Goal: Task Accomplishment & Management: Use online tool/utility

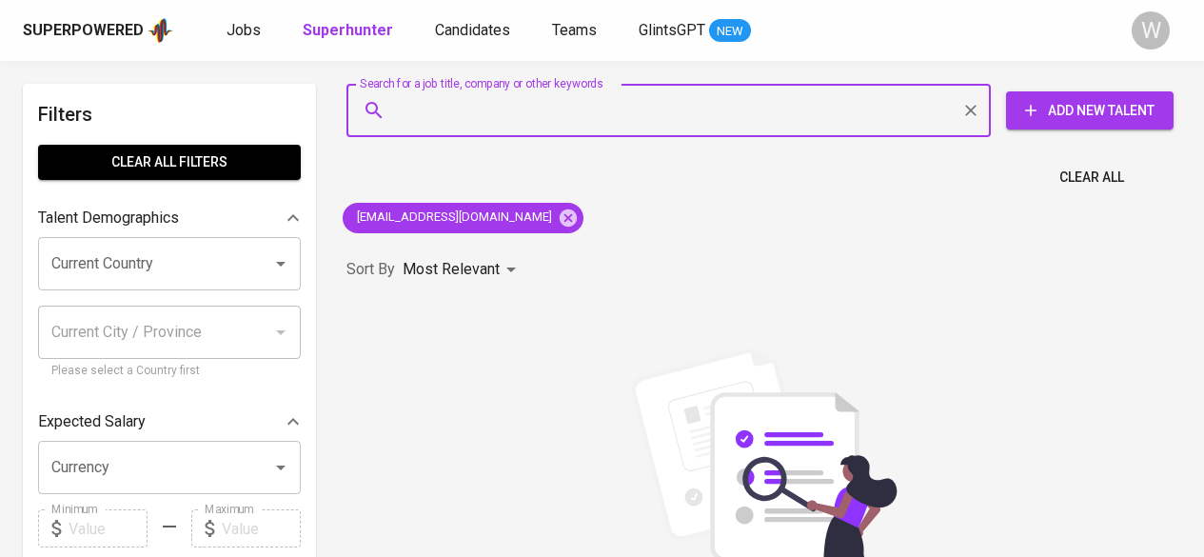
type input "[EMAIL_ADDRESS][DOMAIN_NAME]"
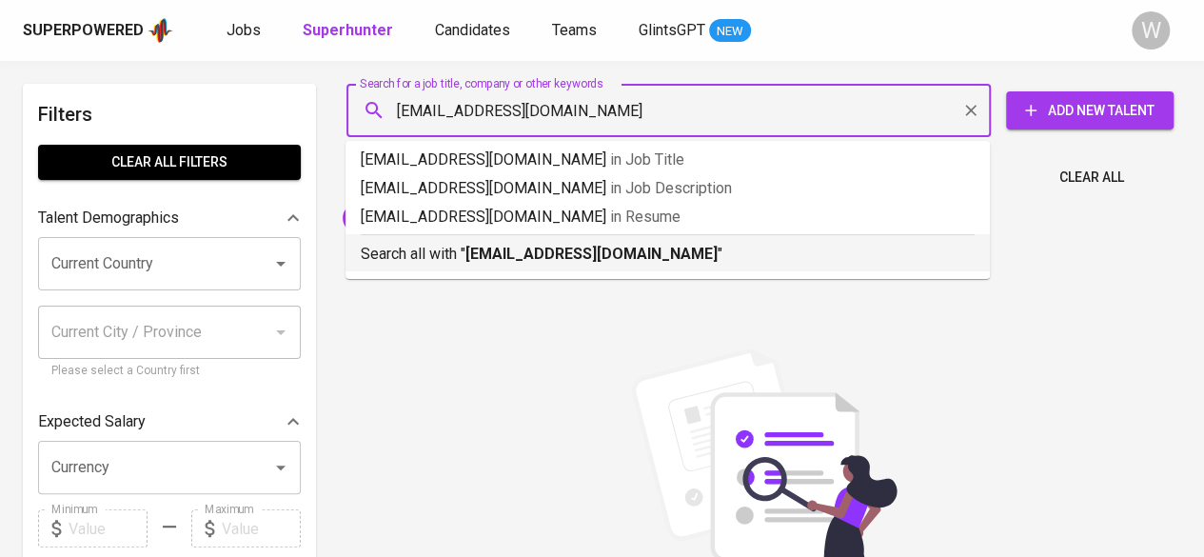
click at [573, 254] on b "[EMAIL_ADDRESS][DOMAIN_NAME]" at bounding box center [591, 254] width 252 height 18
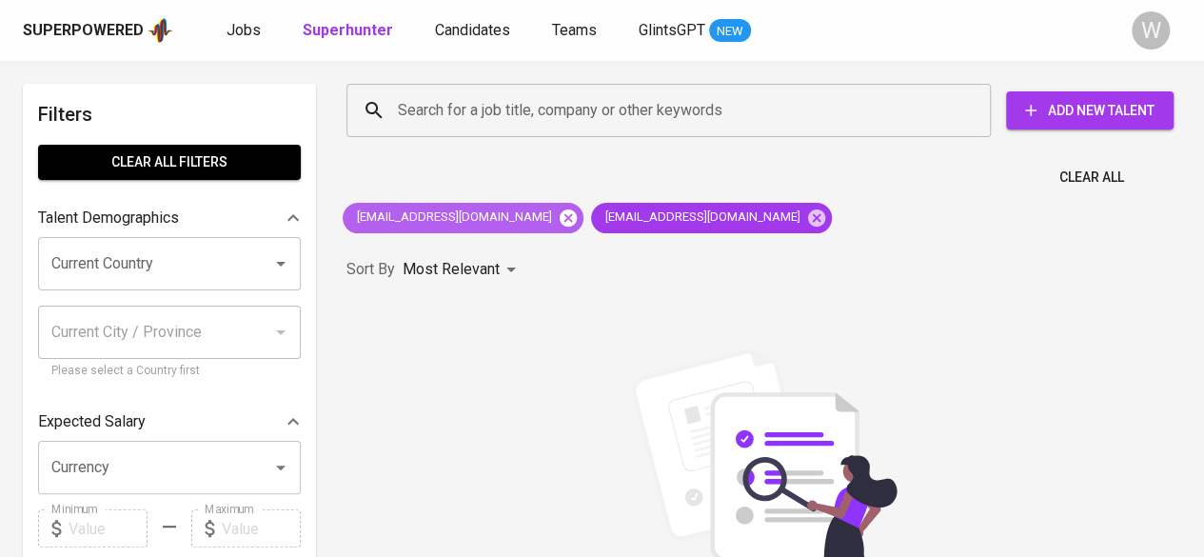
click at [560, 218] on icon at bounding box center [568, 216] width 17 height 17
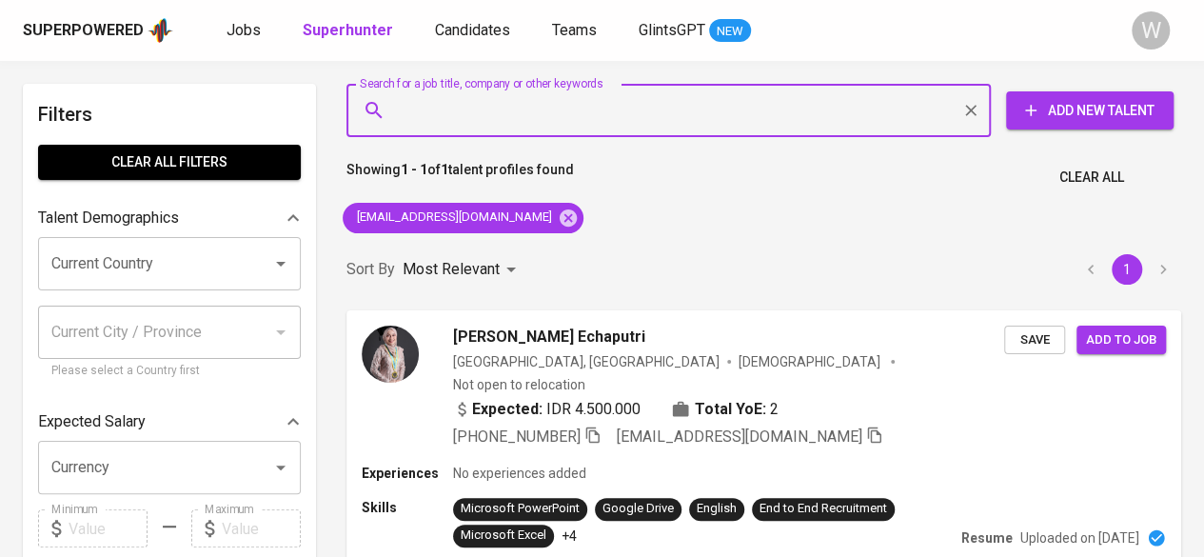
click at [419, 109] on input "Search for a job title, company or other keywords" at bounding box center [673, 110] width 561 height 36
paste input "[EMAIL_ADDRESS][DOMAIN_NAME]"
type input "[EMAIL_ADDRESS][DOMAIN_NAME]"
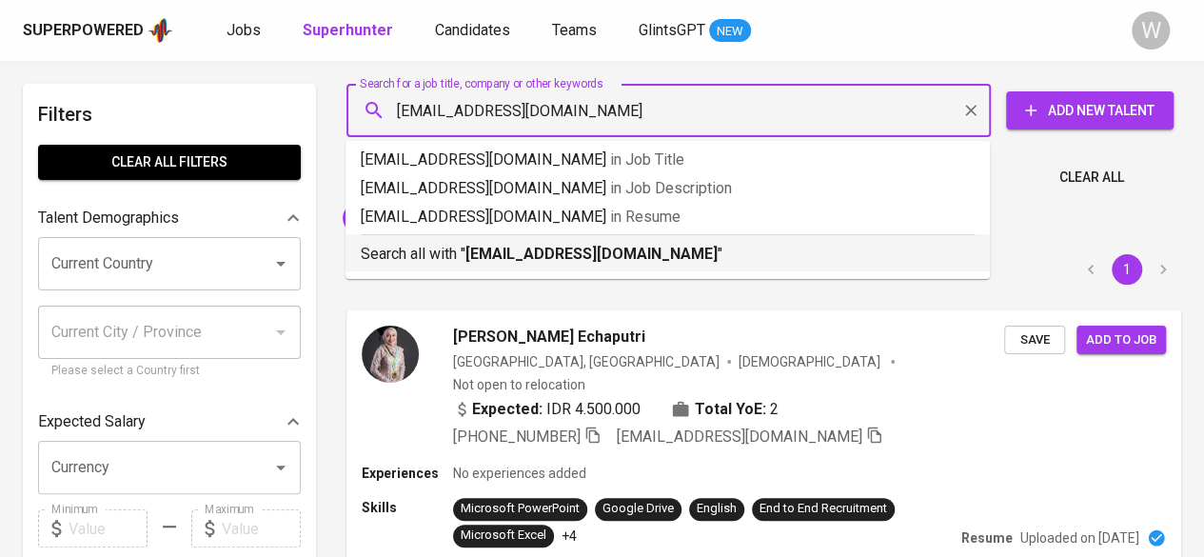
click at [461, 239] on div "Search all with " [EMAIL_ADDRESS][DOMAIN_NAME] "" at bounding box center [668, 249] width 614 height 31
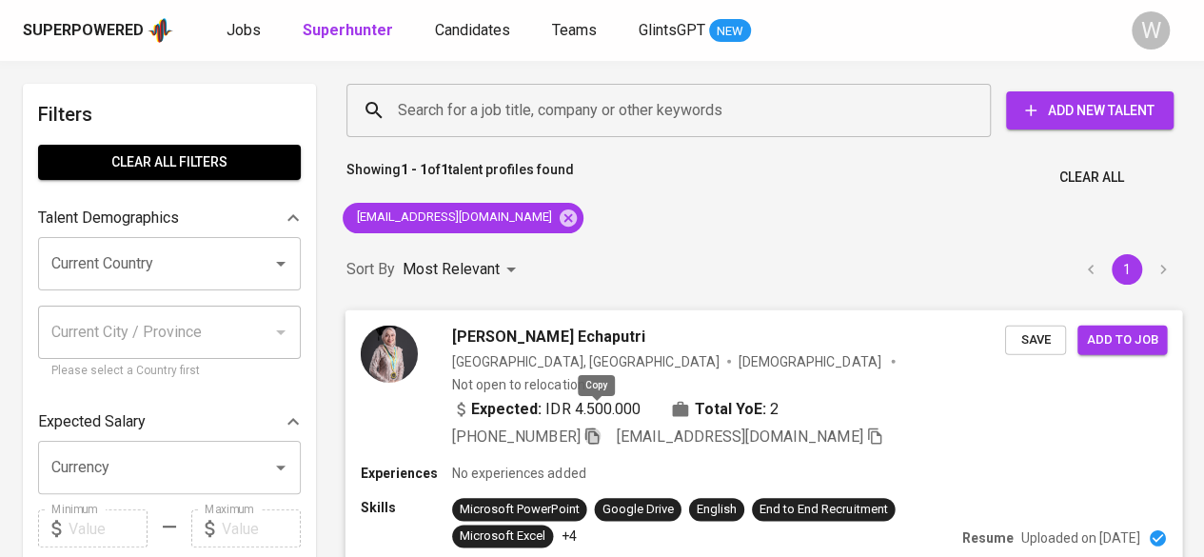
click at [598, 426] on icon "button" at bounding box center [591, 434] width 17 height 17
click at [628, 112] on input "Search for a job title, company or other keywords" at bounding box center [673, 110] width 561 height 36
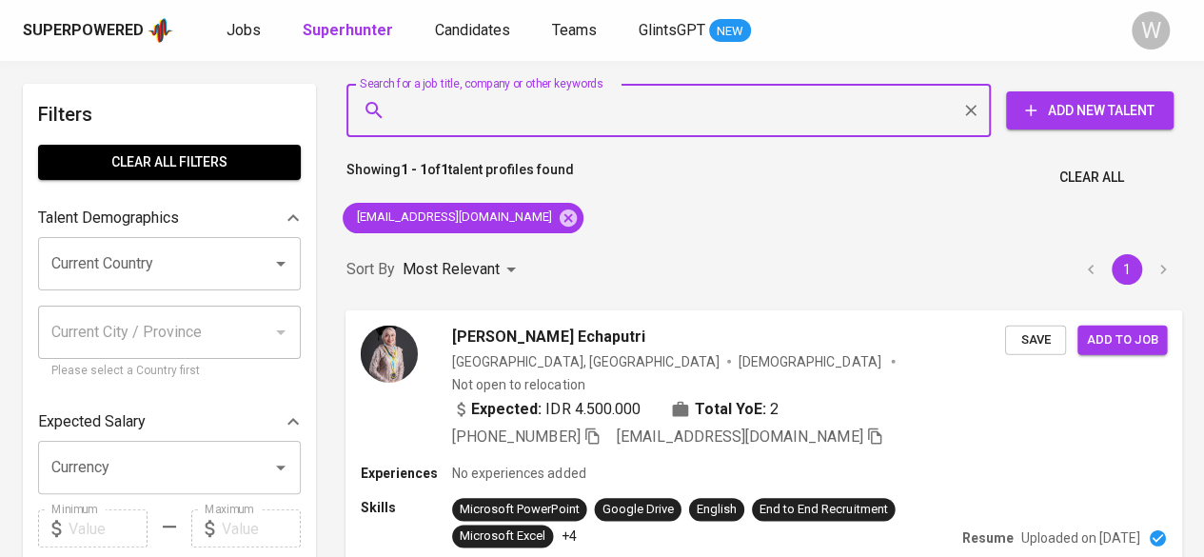
paste input "[EMAIL_ADDRESS][DOMAIN_NAME]"
type input "[EMAIL_ADDRESS][DOMAIN_NAME]"
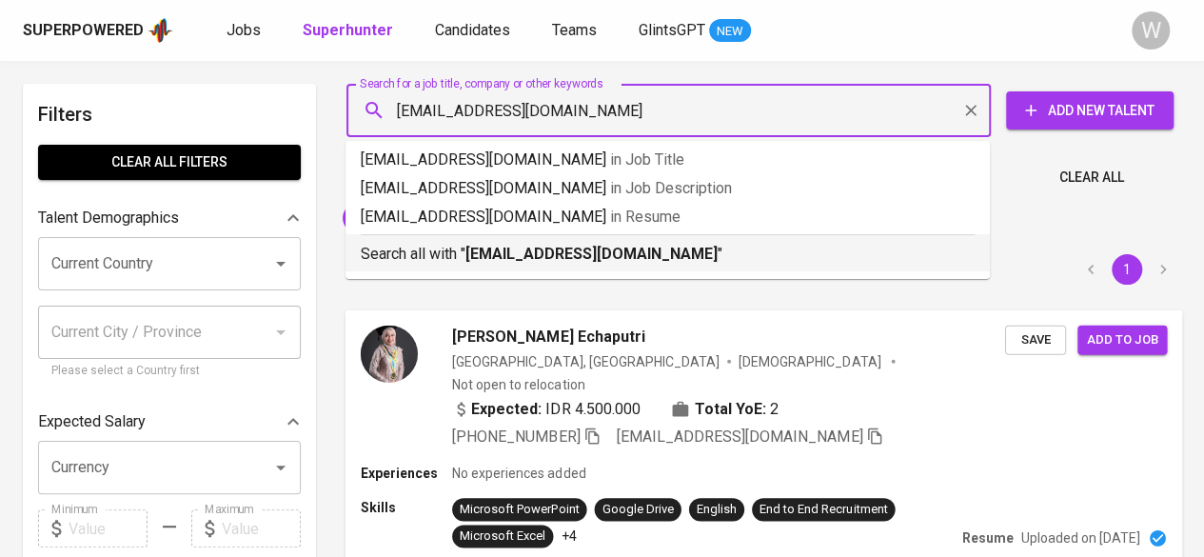
click at [613, 247] on b "[EMAIL_ADDRESS][DOMAIN_NAME]" at bounding box center [591, 254] width 252 height 18
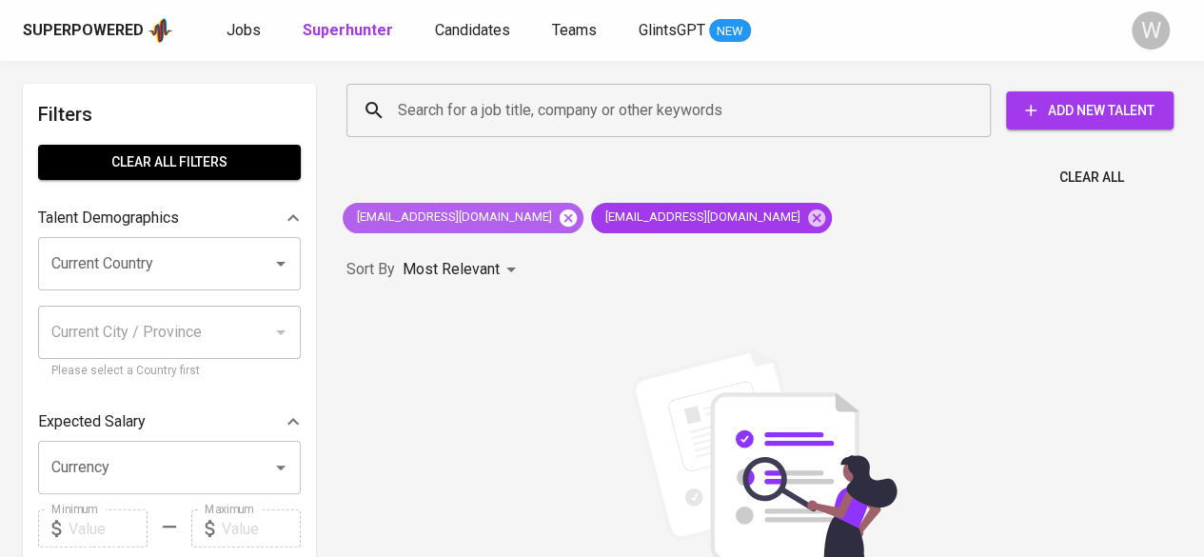
click at [560, 212] on icon at bounding box center [568, 216] width 17 height 17
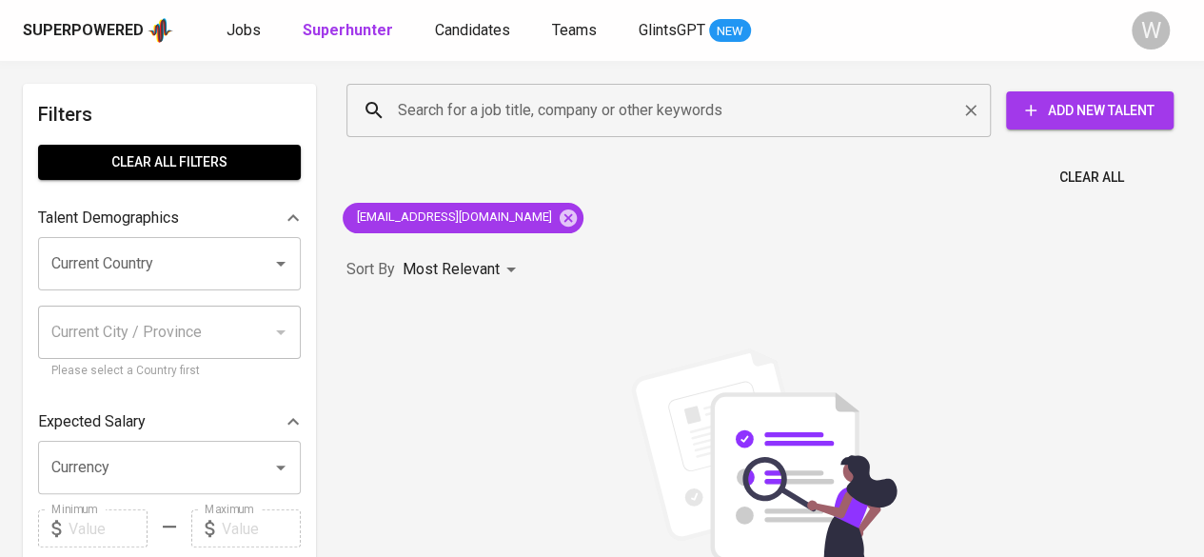
click at [507, 130] on div "Search for a job title, company or other keywords" at bounding box center [668, 110] width 644 height 53
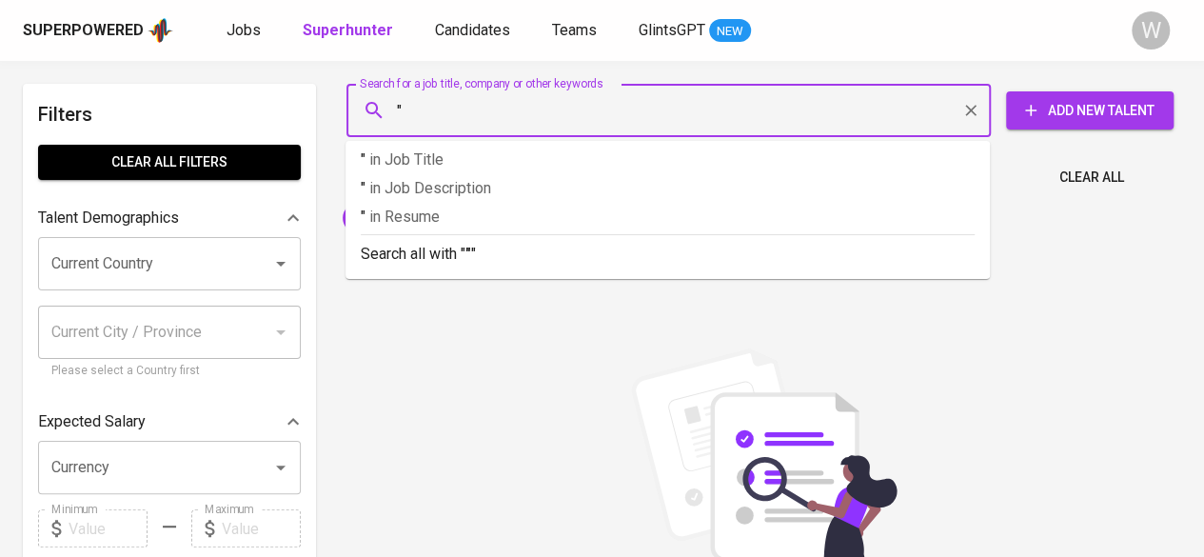
paste input "[PERSON_NAME] [PERSON_NAME]"
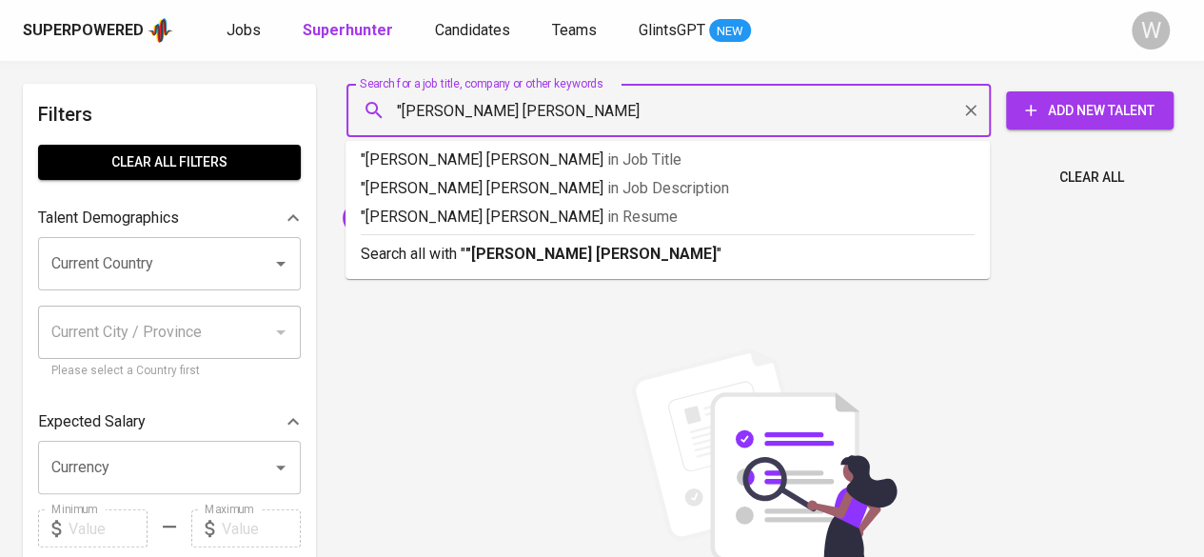
type input ""[PERSON_NAME] [PERSON_NAME]""
click at [546, 250] on b ""[PERSON_NAME] [PERSON_NAME]"" at bounding box center [593, 254] width 257 height 18
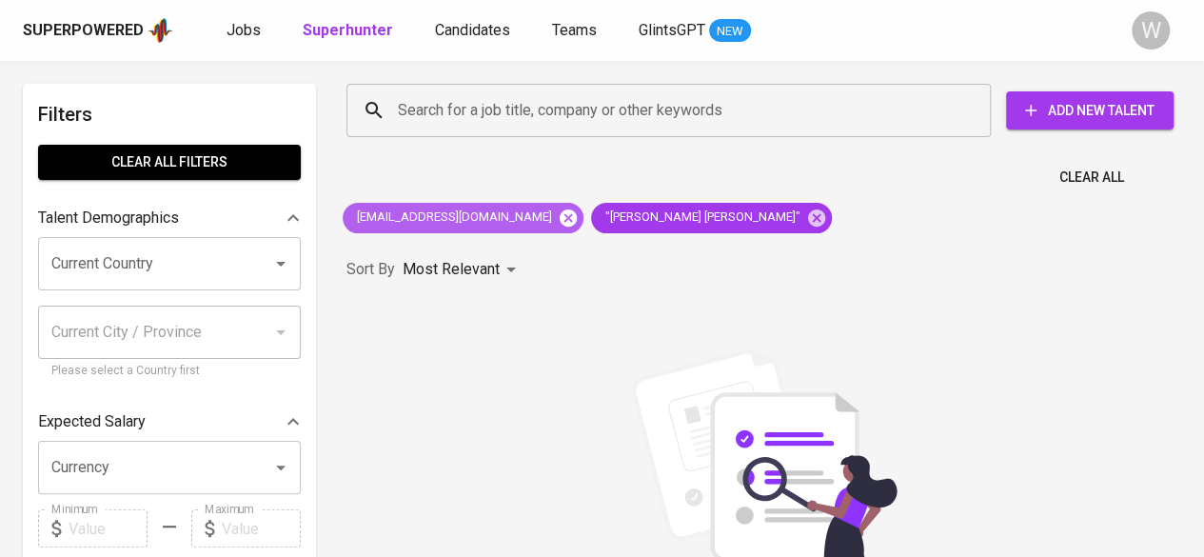
click at [560, 218] on icon at bounding box center [568, 216] width 17 height 17
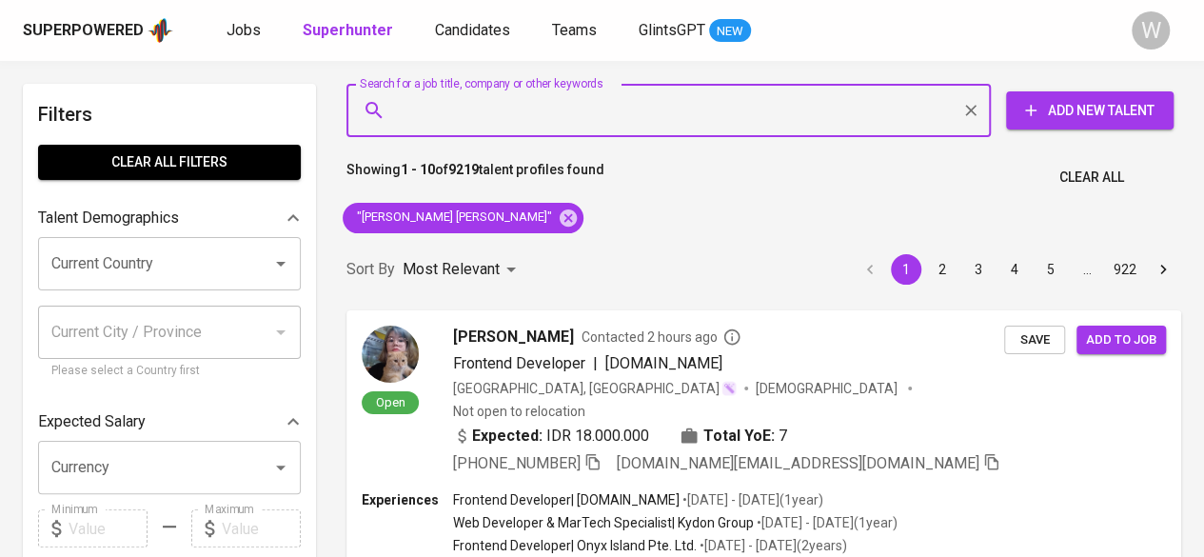
click at [581, 106] on input "Search for a job title, company or other keywords" at bounding box center [673, 110] width 561 height 36
paste input "[EMAIL_ADDRESS][DOMAIN_NAME]"
type input "[EMAIL_ADDRESS][DOMAIN_NAME]"
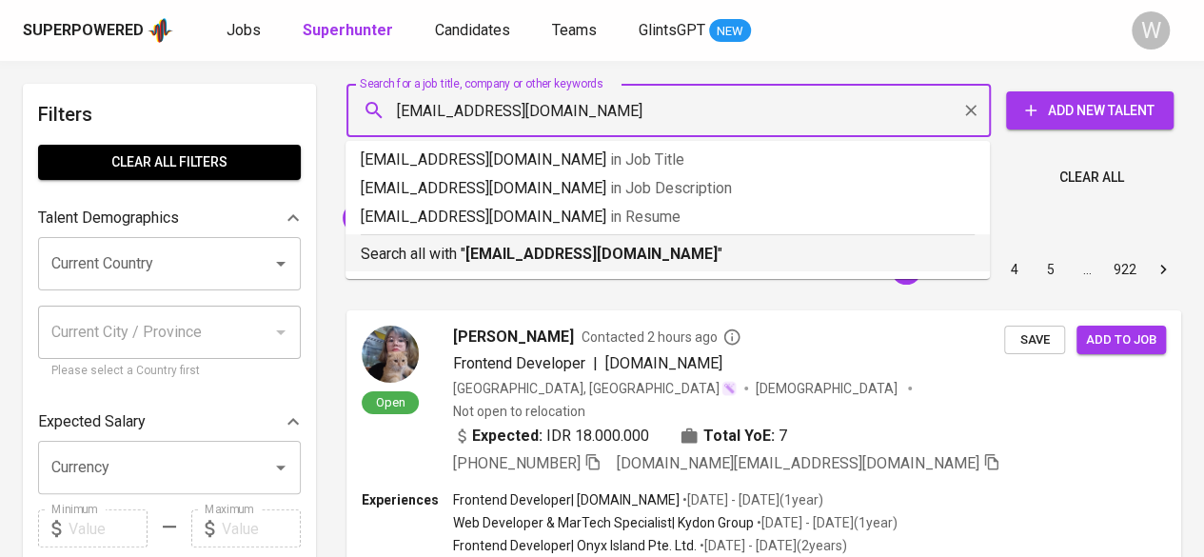
click at [616, 261] on b "[EMAIL_ADDRESS][DOMAIN_NAME]" at bounding box center [591, 254] width 252 height 18
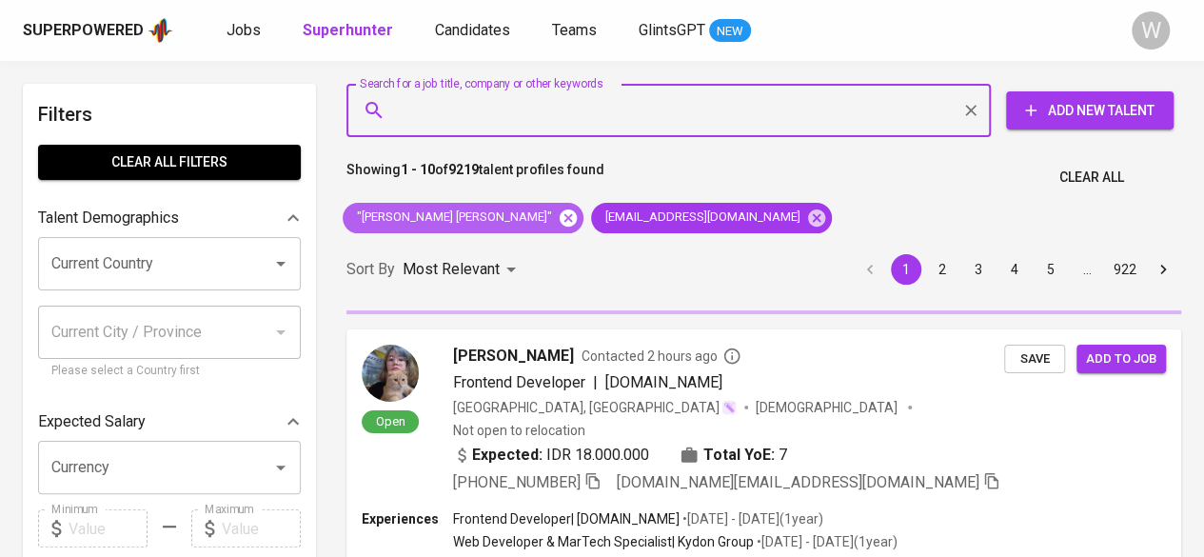
click at [560, 217] on icon at bounding box center [568, 216] width 17 height 17
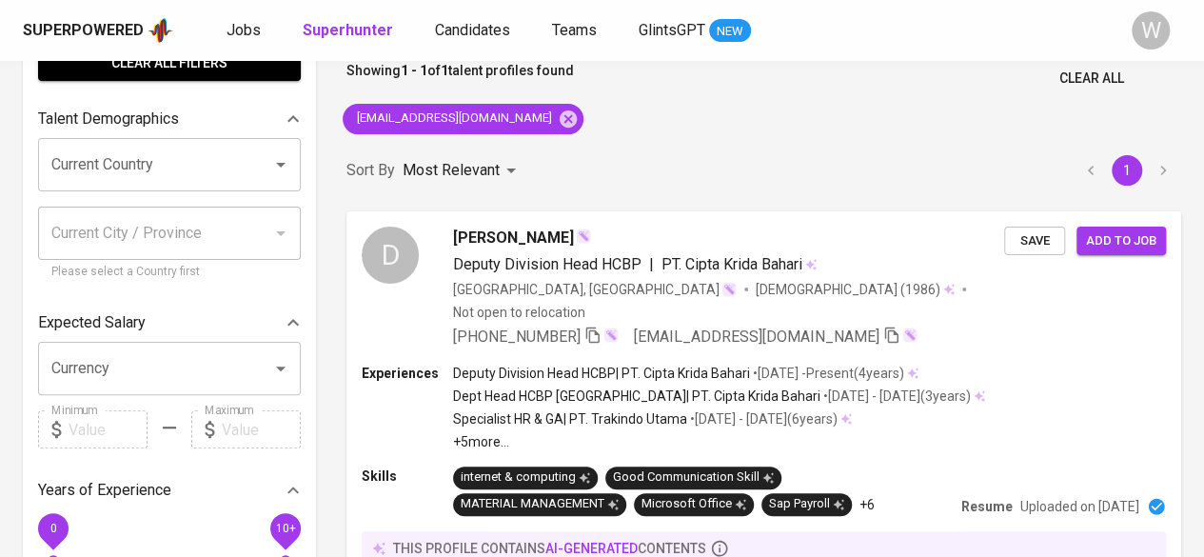
scroll to position [101, 0]
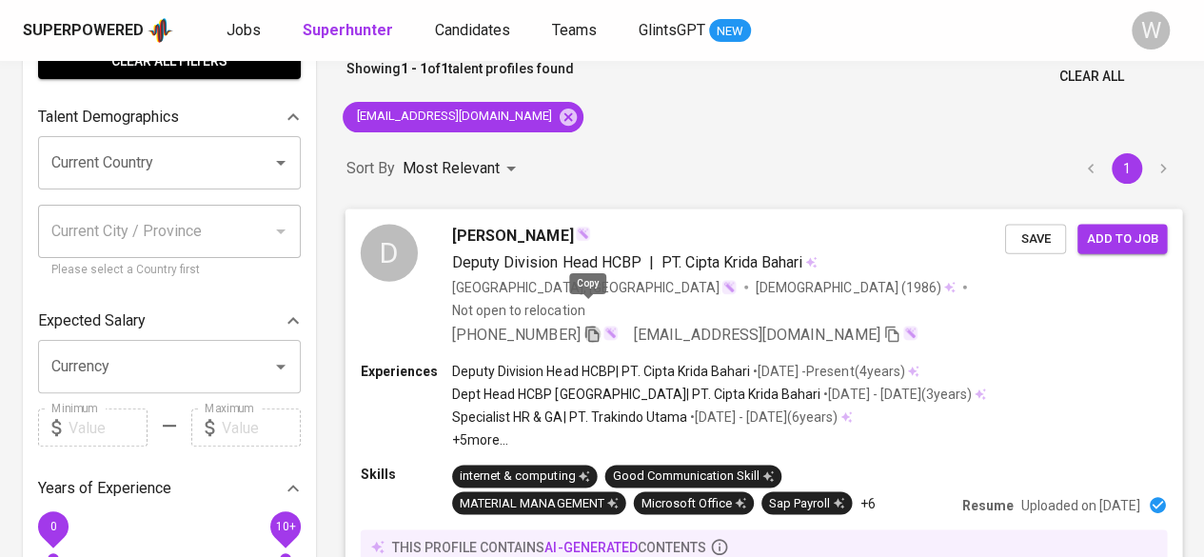
click at [587, 325] on icon "button" at bounding box center [591, 333] width 17 height 17
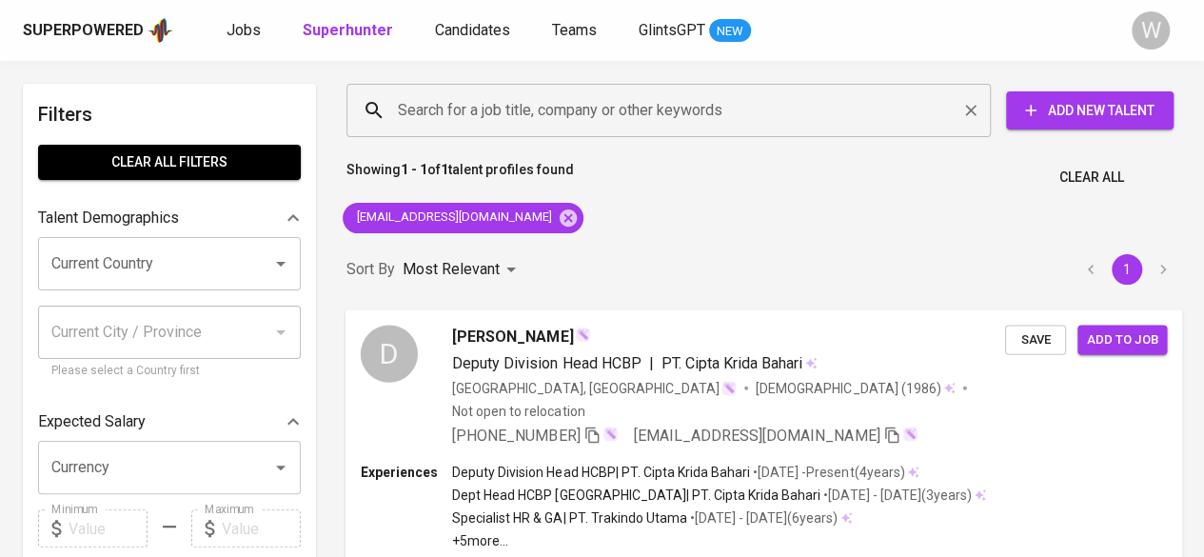
click at [584, 119] on input "Search for a job title, company or other keywords" at bounding box center [673, 110] width 561 height 36
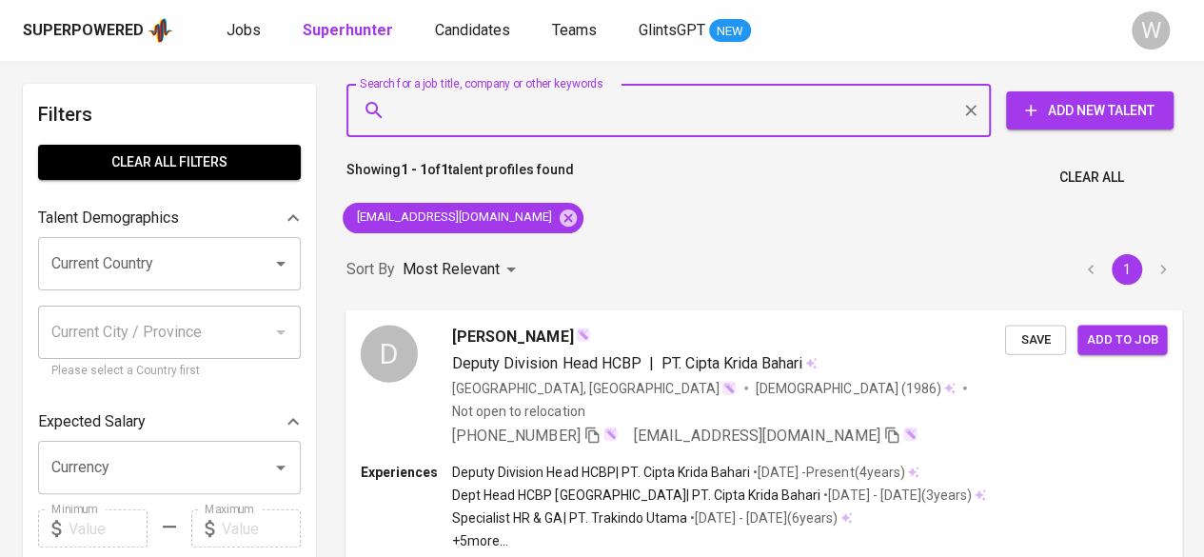
paste input "[EMAIL_ADDRESS][DOMAIN_NAME]"
type input "[EMAIL_ADDRESS][DOMAIN_NAME]"
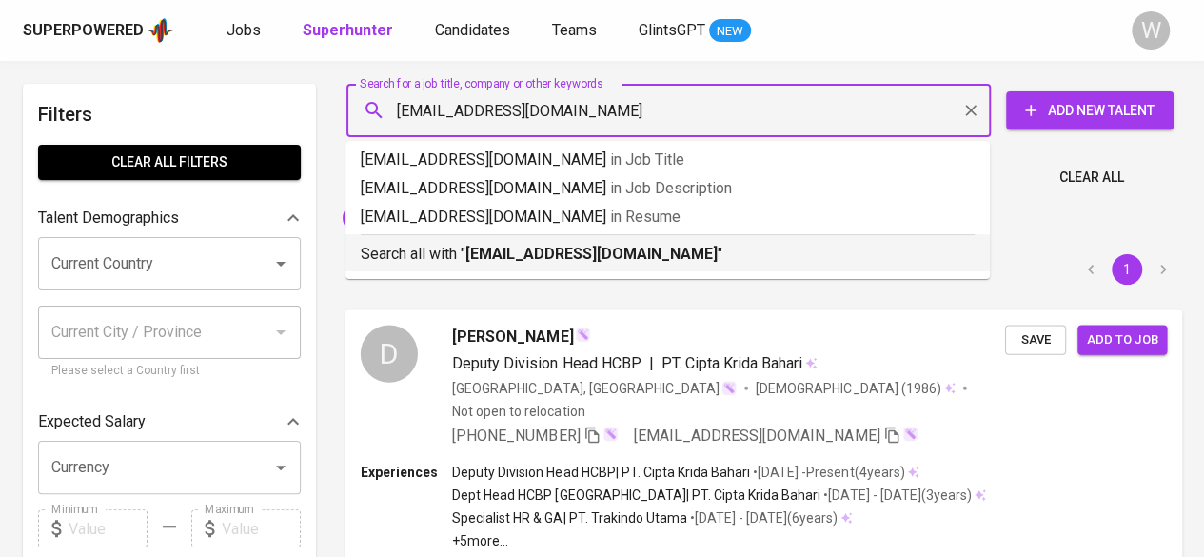
click at [582, 247] on b "[EMAIL_ADDRESS][DOMAIN_NAME]" at bounding box center [591, 254] width 252 height 18
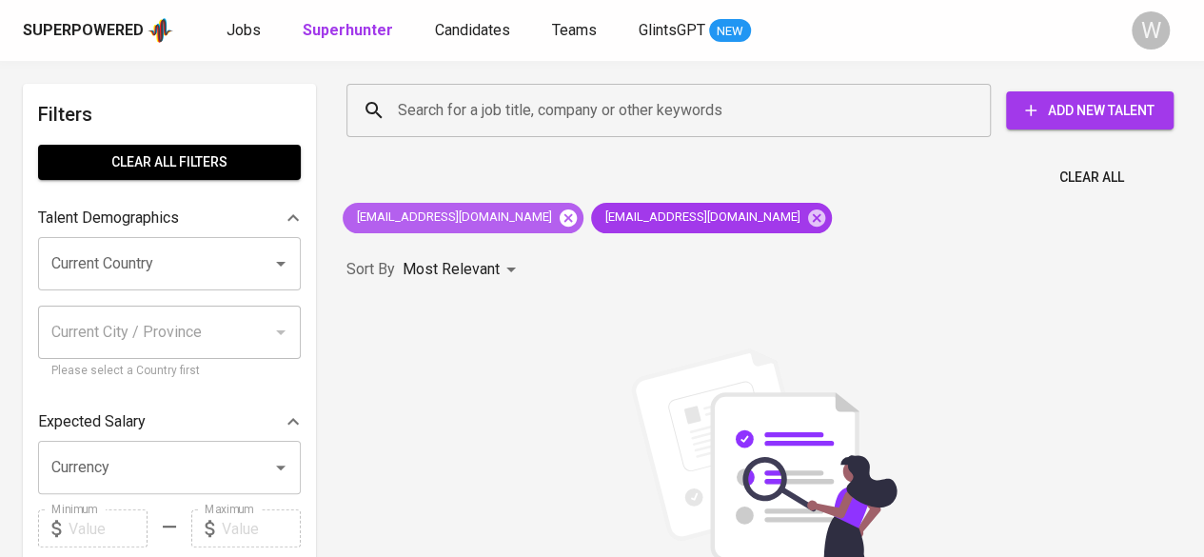
click at [558, 219] on icon at bounding box center [568, 217] width 21 height 21
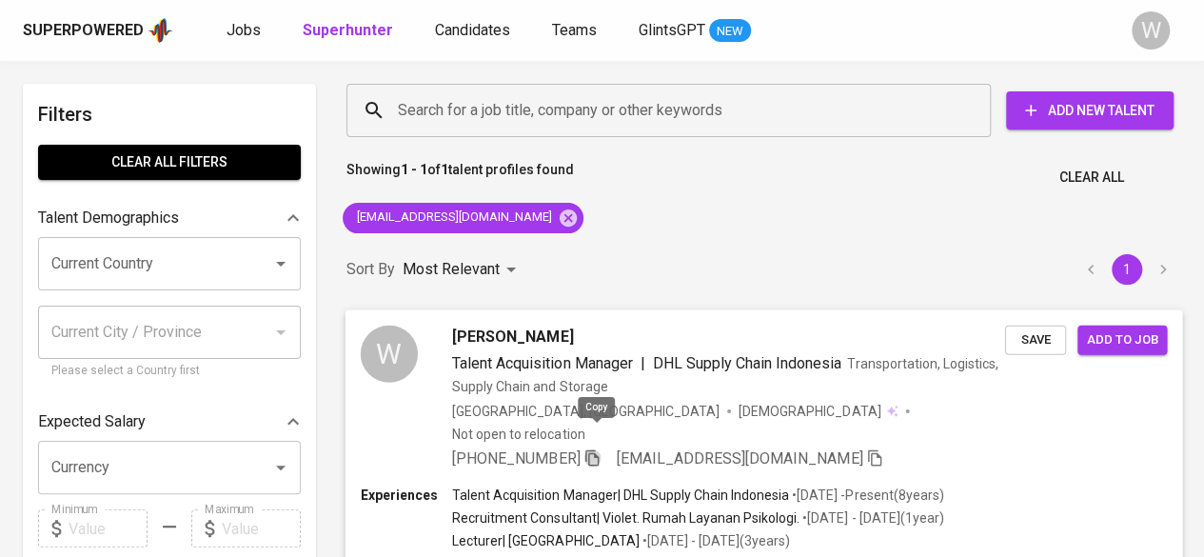
click at [593, 449] on icon "button" at bounding box center [591, 457] width 13 height 16
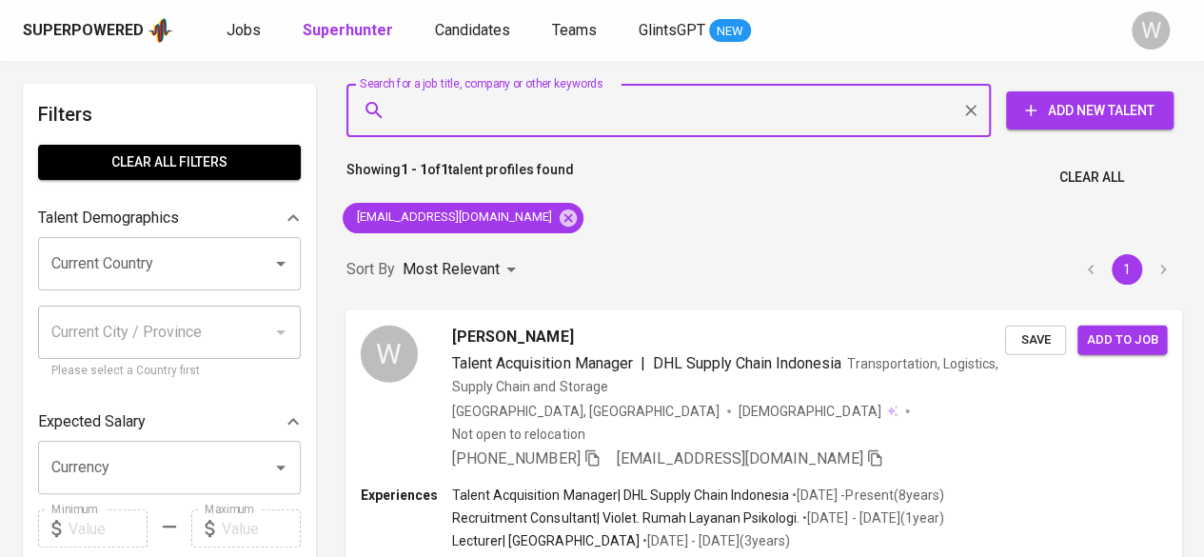
click at [499, 113] on input "Search for a job title, company or other keywords" at bounding box center [673, 110] width 561 height 36
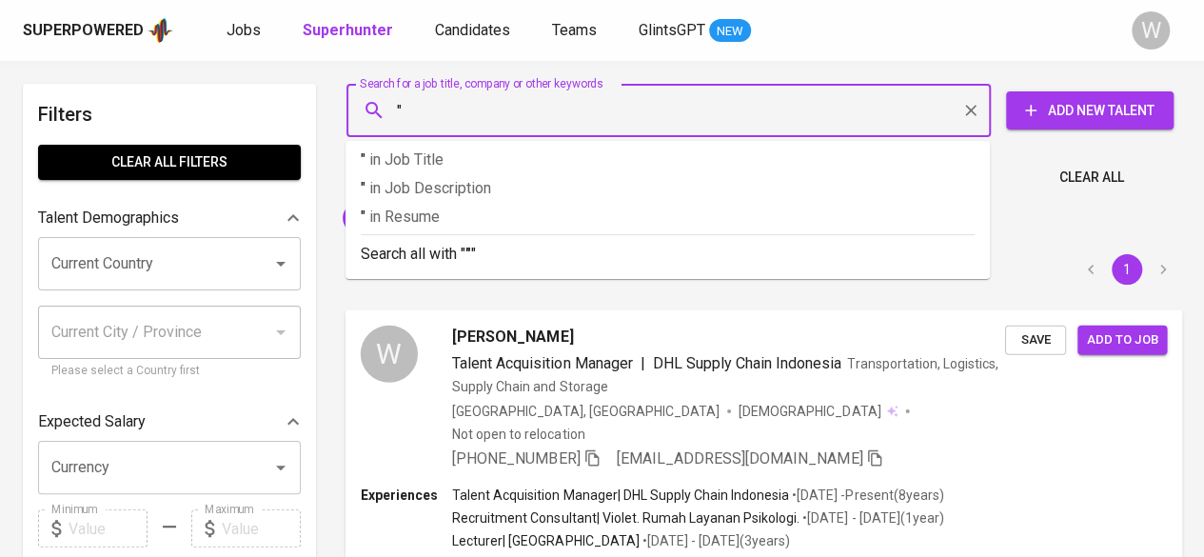
paste input "[PERSON_NAME]"
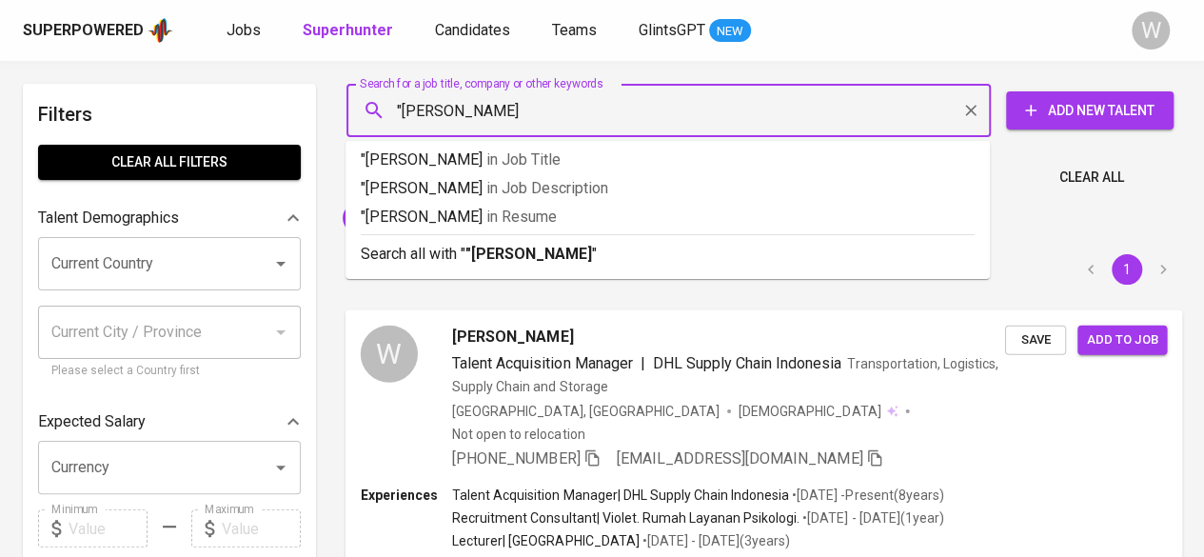
type input ""Allisyah Destiani""
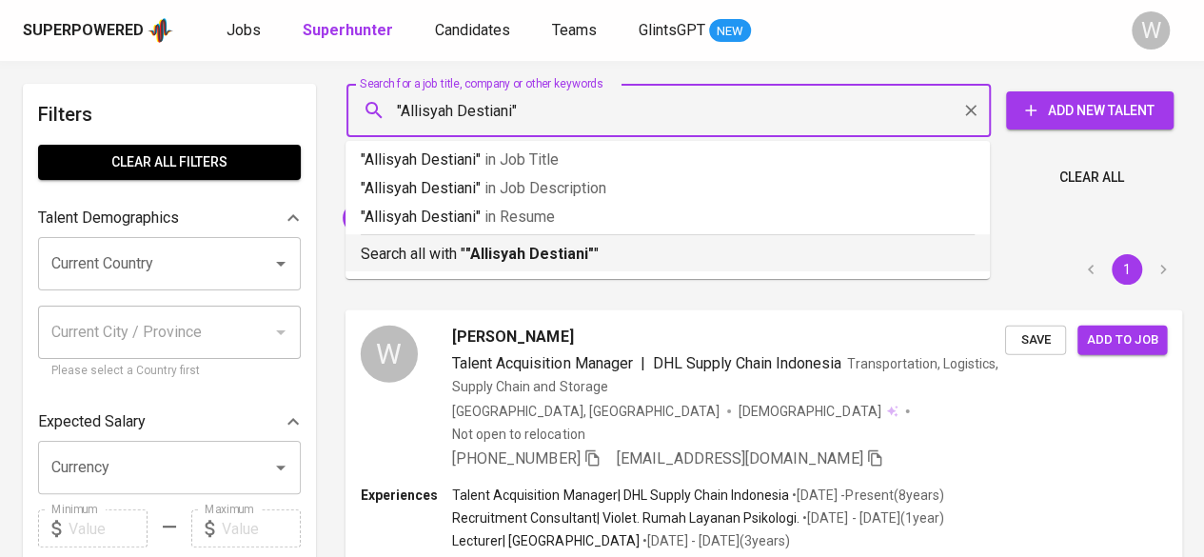
click at [549, 239] on div "Search all with " "Allisyah Destiani" "" at bounding box center [668, 249] width 614 height 31
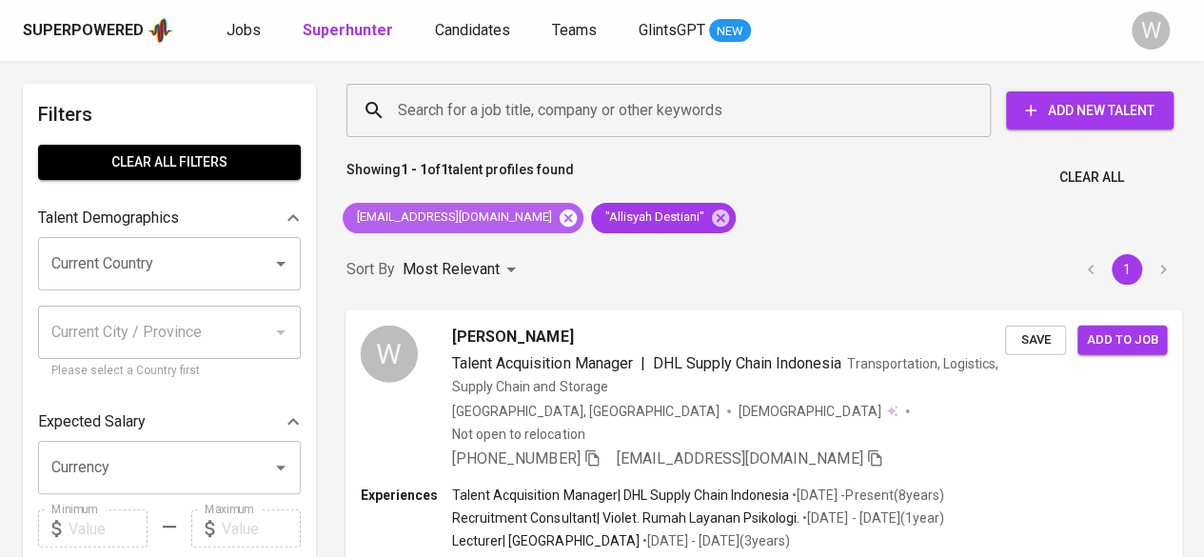
click at [560, 209] on icon at bounding box center [568, 216] width 17 height 17
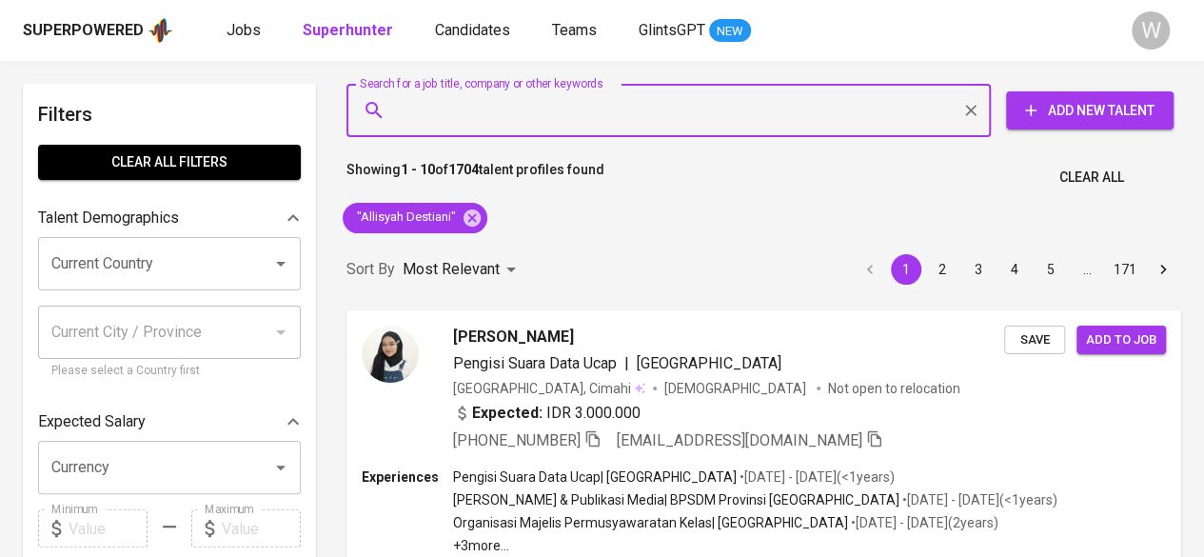
click at [476, 112] on input "Search for a job title, company or other keywords" at bounding box center [673, 110] width 561 height 36
paste input "[EMAIL_ADDRESS][DOMAIN_NAME]"
type input "[EMAIL_ADDRESS][DOMAIN_NAME]"
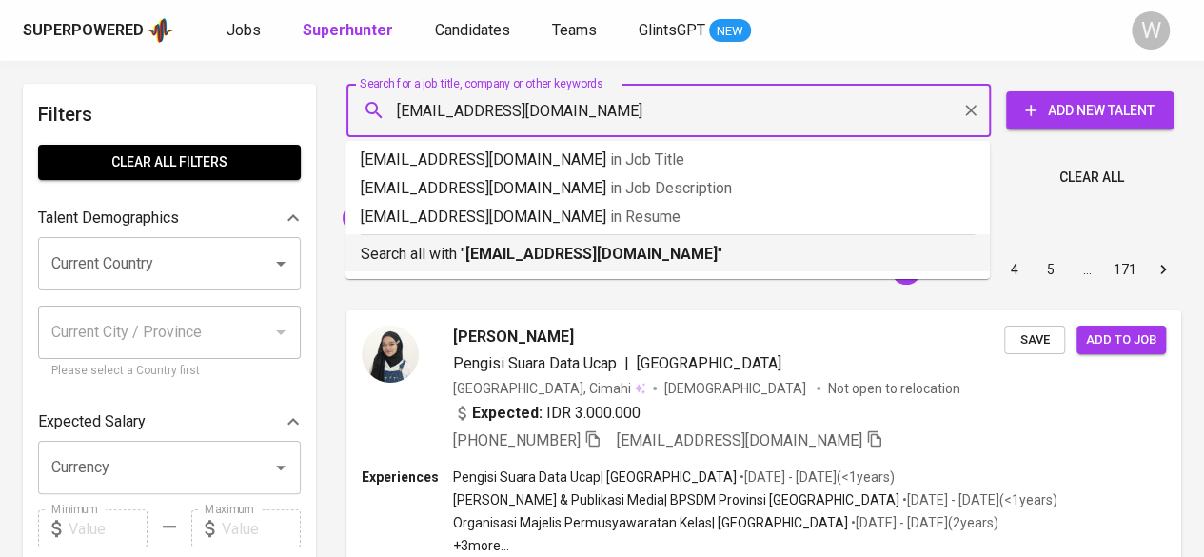
click at [543, 250] on b "[EMAIL_ADDRESS][DOMAIN_NAME]" at bounding box center [591, 254] width 252 height 18
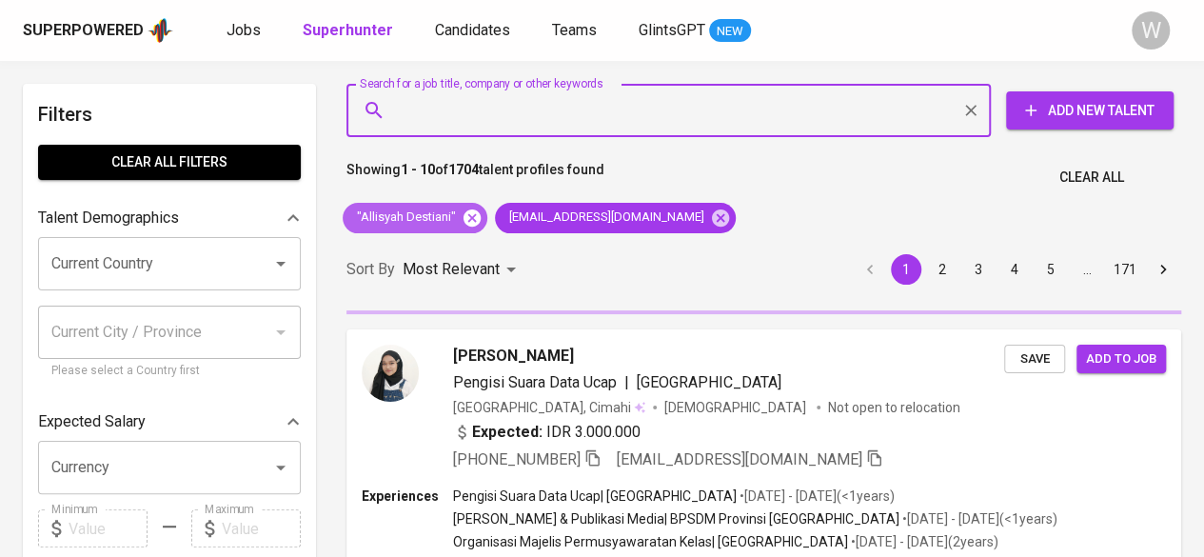
click at [471, 217] on icon at bounding box center [472, 217] width 21 height 21
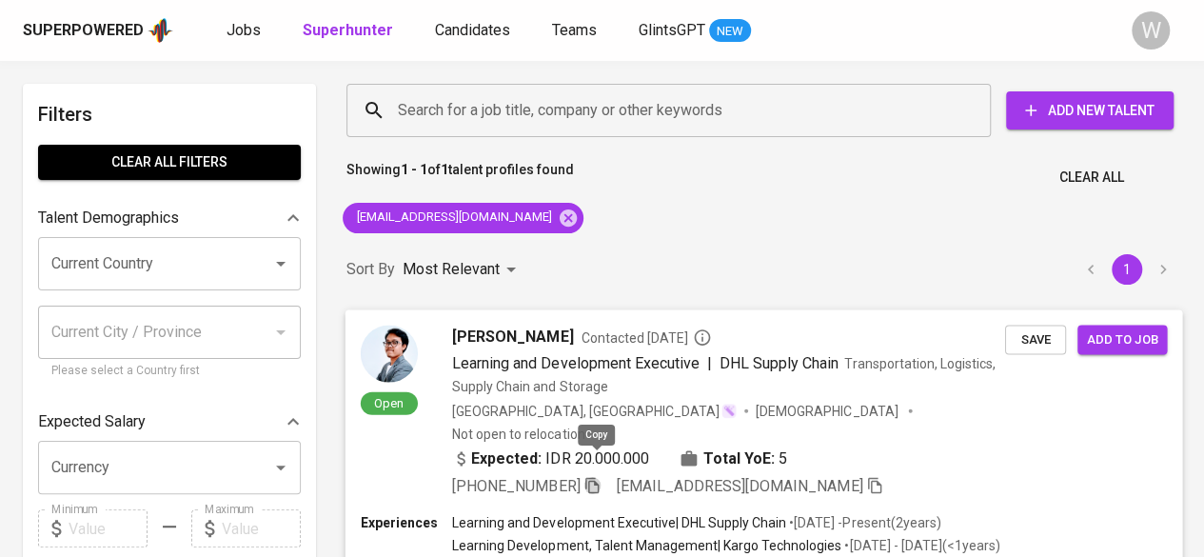
click at [590, 477] on icon "button" at bounding box center [591, 485] width 13 height 16
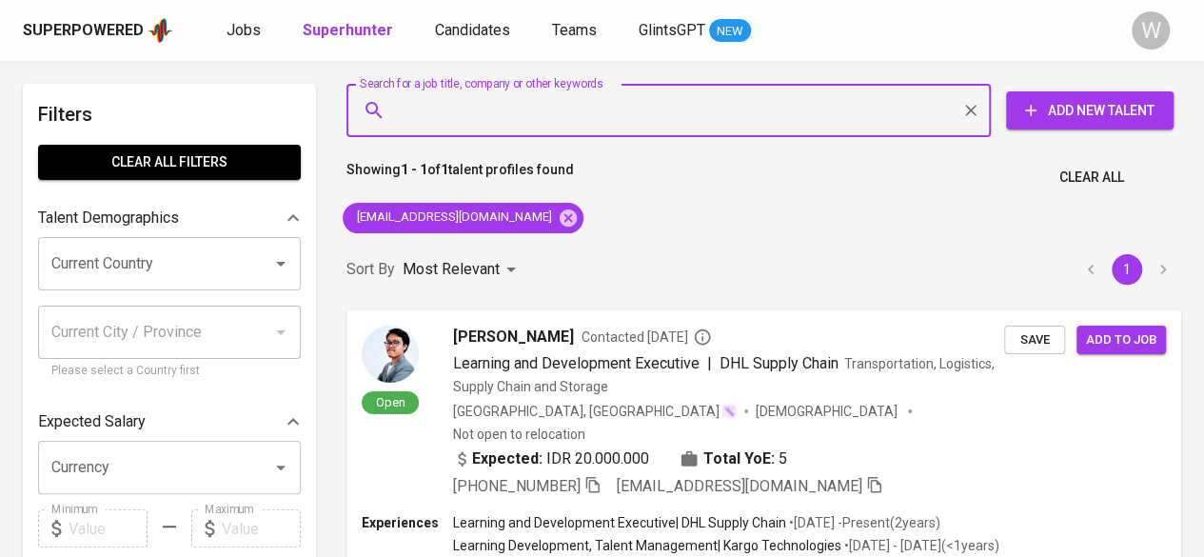
click at [535, 114] on input "Search for a job title, company or other keywords" at bounding box center [673, 110] width 561 height 36
paste input "[EMAIL_ADDRESS][DOMAIN_NAME]"
type input "[EMAIL_ADDRESS][DOMAIN_NAME]"
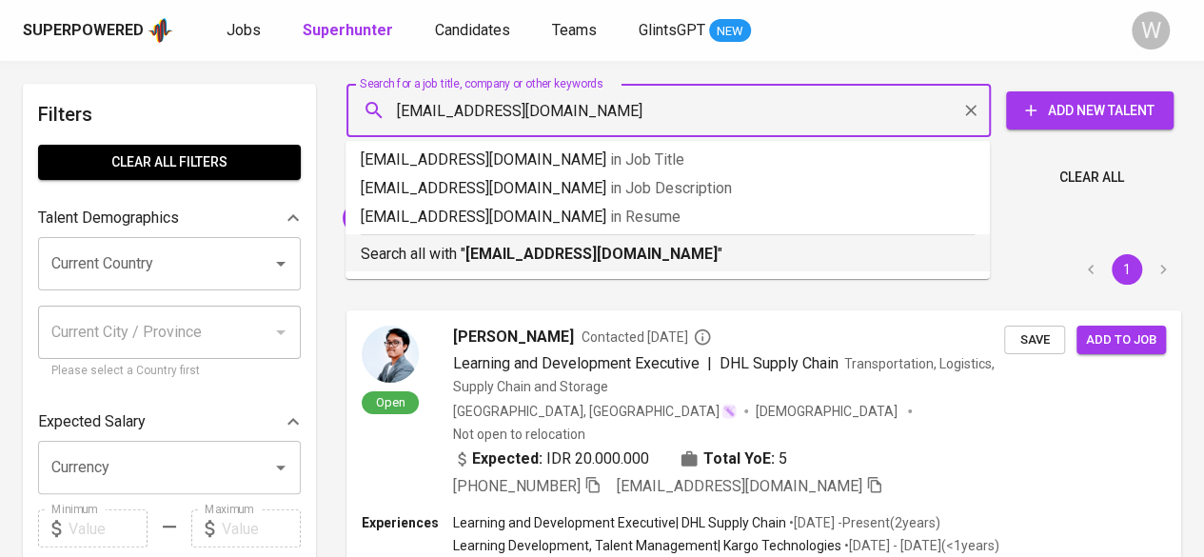
click at [630, 244] on p "Search all with " [EMAIL_ADDRESS][DOMAIN_NAME] "" at bounding box center [668, 254] width 614 height 23
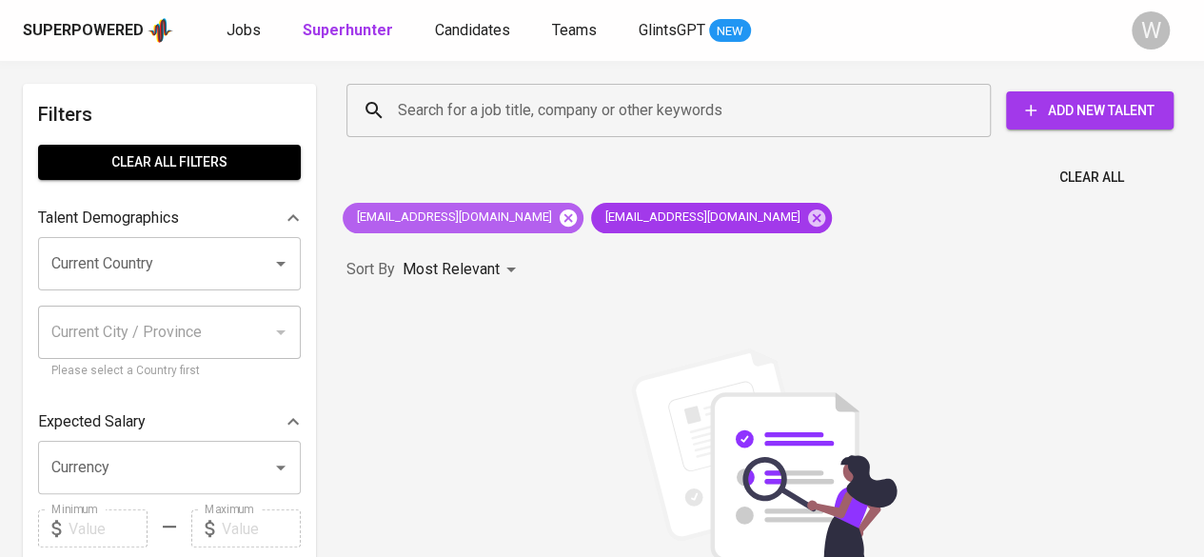
click at [558, 220] on icon at bounding box center [568, 217] width 21 height 21
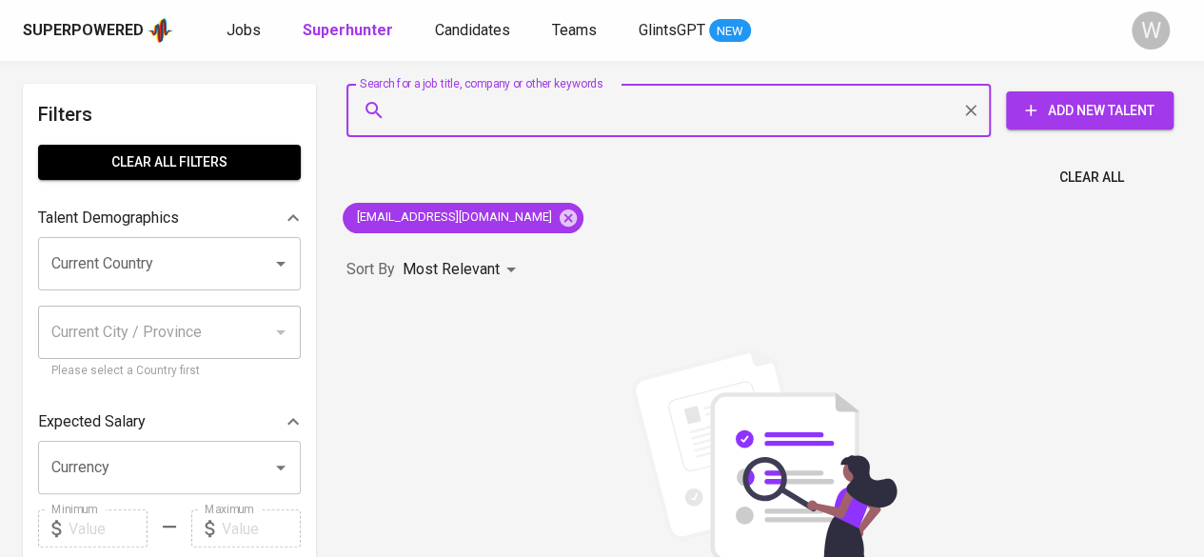
click at [476, 94] on input "Search for a job title, company or other keywords" at bounding box center [673, 110] width 561 height 36
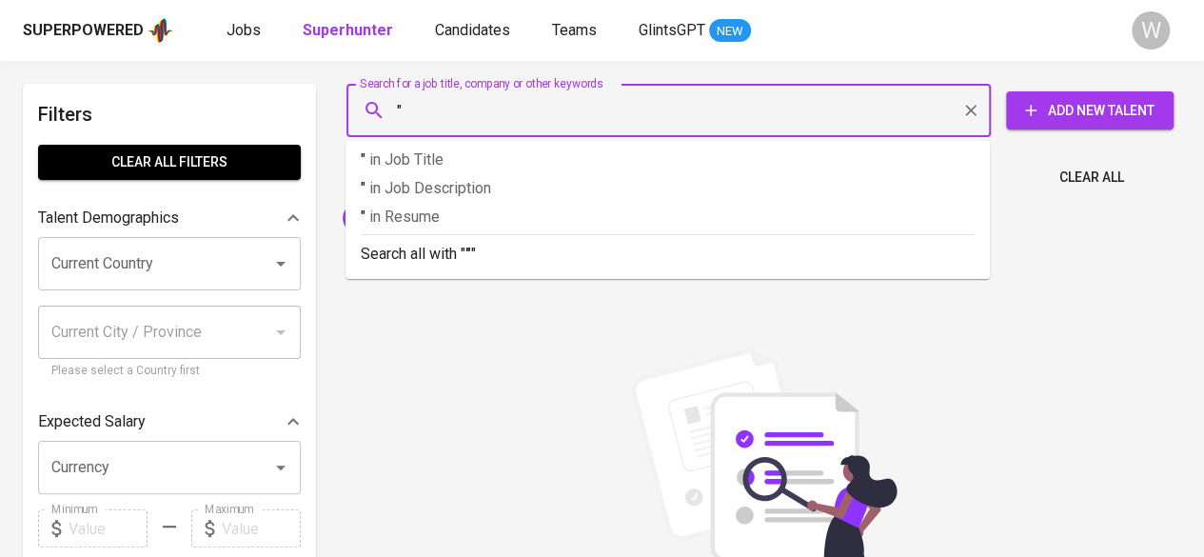
paste input "Rindang Arumeswari Panisales Farid"
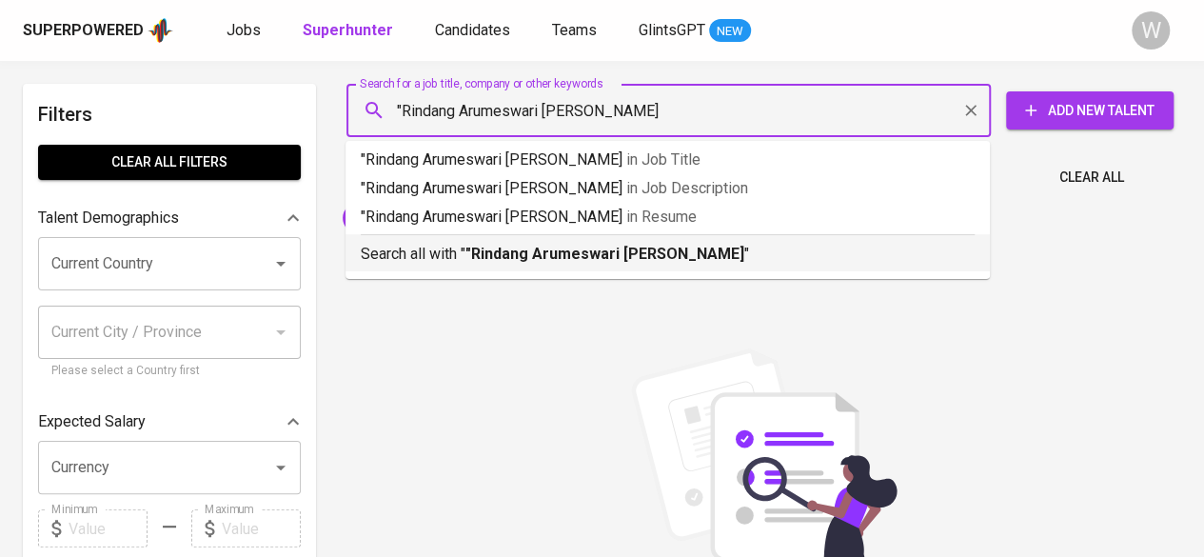
type input ""Rindang Arumeswari Panisales Farid""
click at [556, 258] on b ""Rindang Arumeswari Panisales Farid"" at bounding box center [602, 254] width 274 height 18
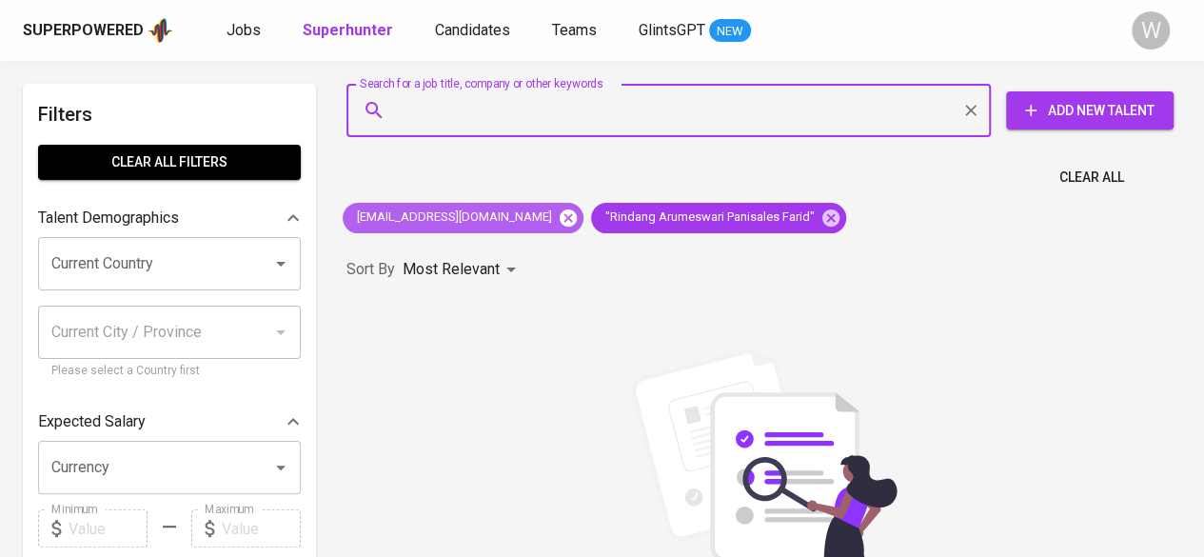
click at [558, 220] on icon at bounding box center [568, 217] width 21 height 21
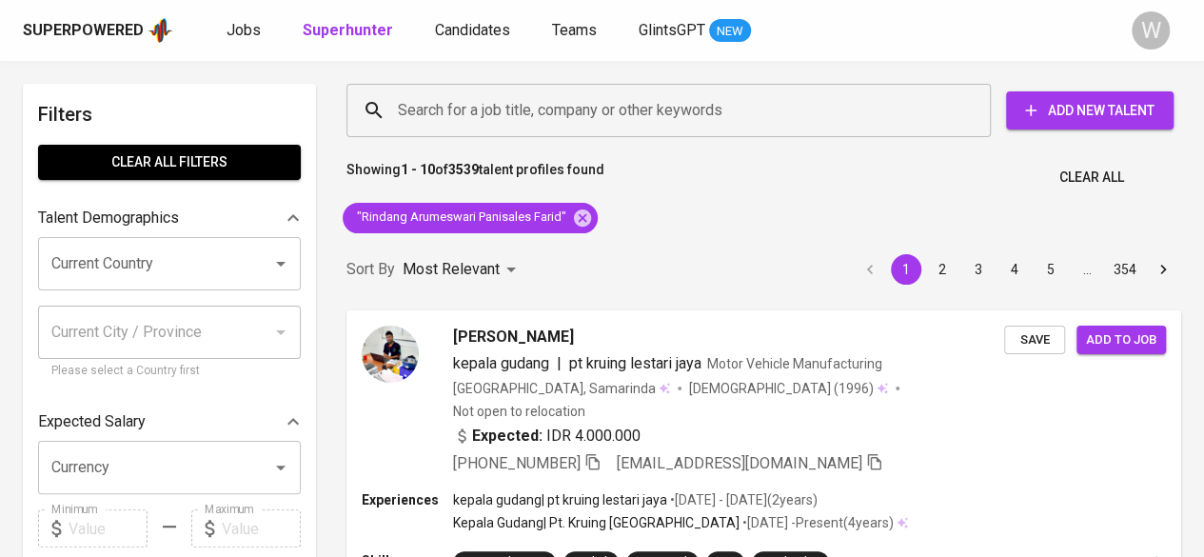
click at [648, 137] on div "Search for a job title, company or other keywords Search for a job title, compa…" at bounding box center [760, 110] width 835 height 61
click at [668, 122] on input "Search for a job title, company or other keywords" at bounding box center [673, 110] width 561 height 36
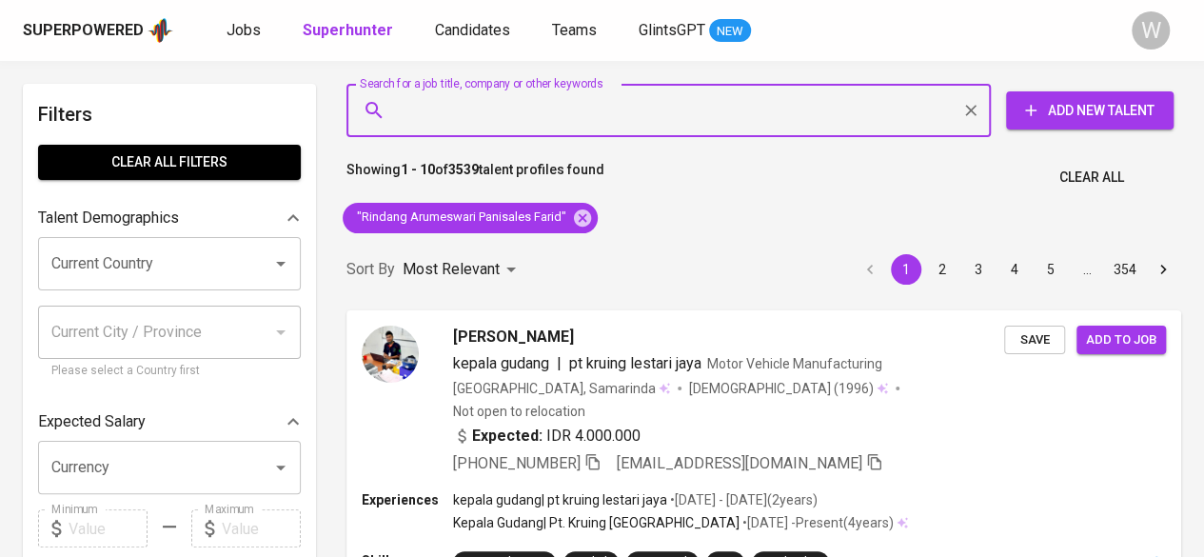
paste input "farhaluzaimia1@gmail.com"
type input "farhaluzaimia1@gmail.com"
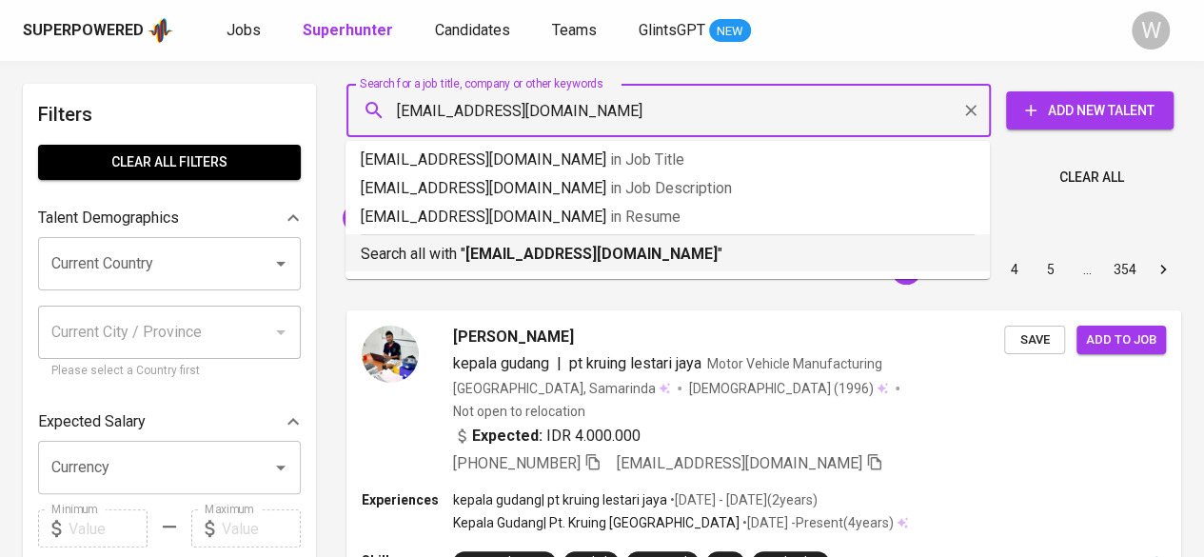
click at [658, 247] on p "Search all with " farhaluzaimia1@gmail.com "" at bounding box center [668, 254] width 614 height 23
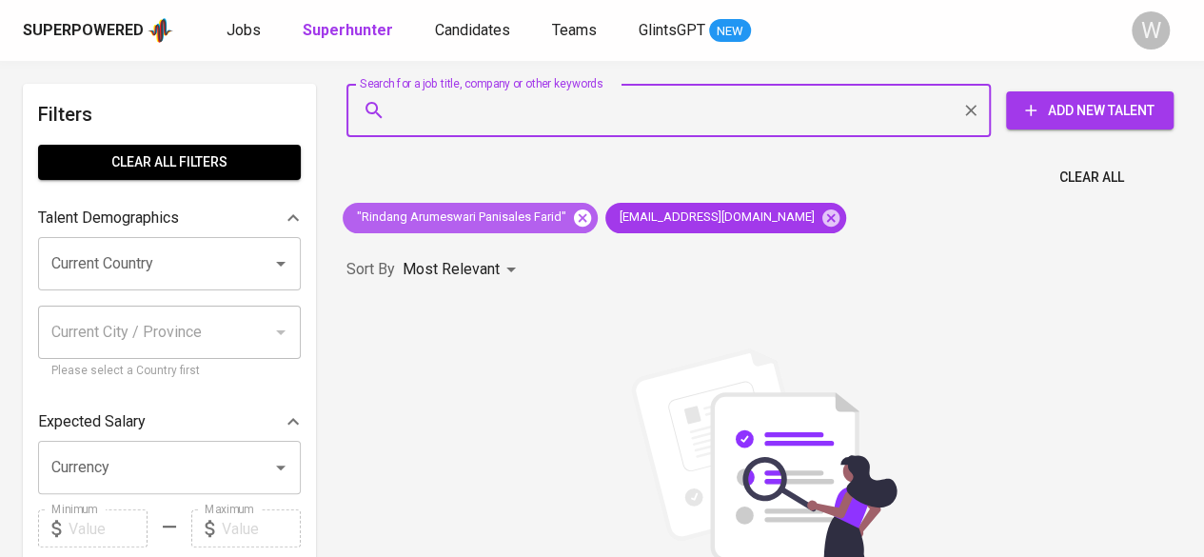
click at [579, 211] on icon at bounding box center [582, 216] width 17 height 17
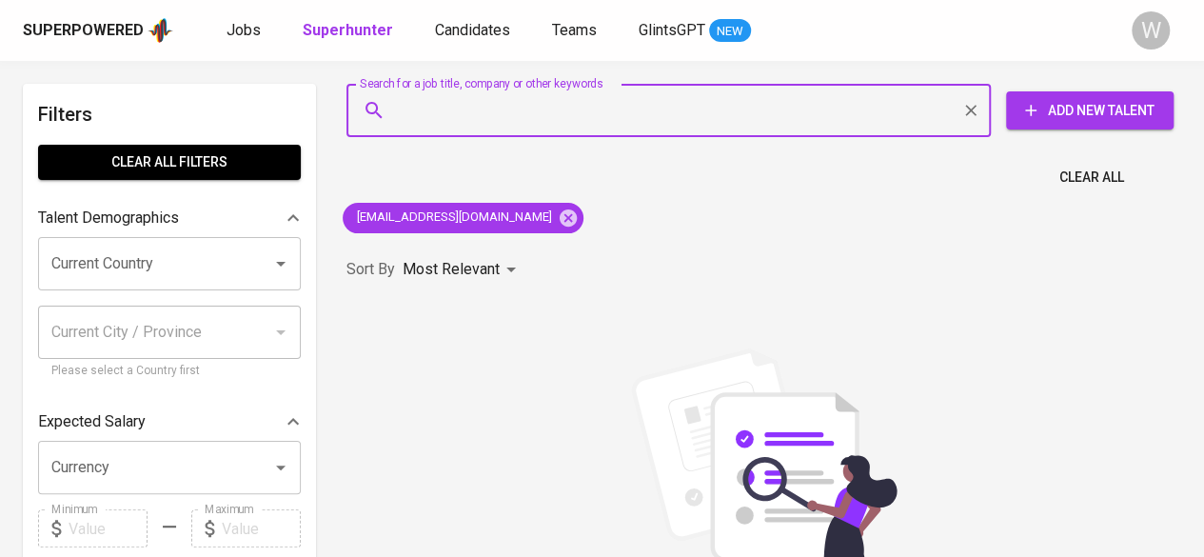
click at [575, 104] on input "Search for a job title, company or other keywords" at bounding box center [673, 110] width 561 height 36
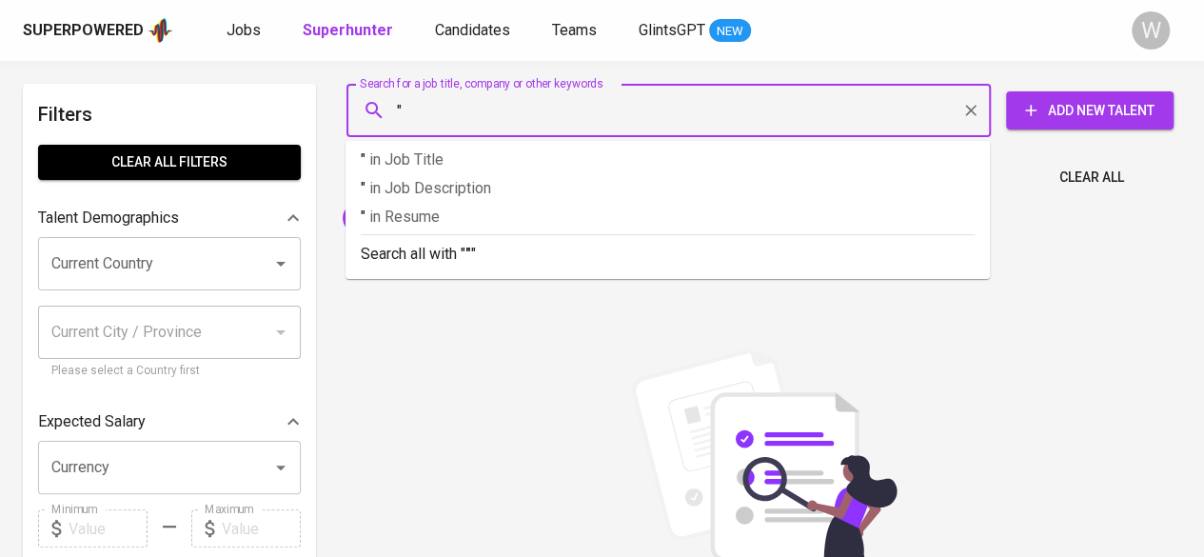
paste input "Farha Luzaimia Rahman"
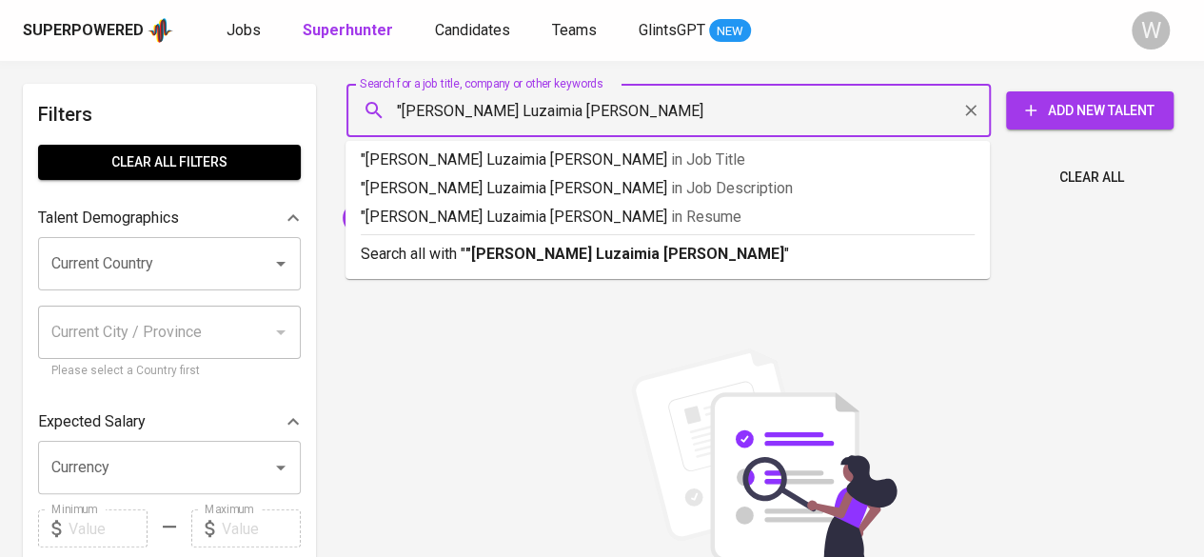
type input ""Farha Luzaimia Rahman""
click at [563, 256] on b ""Farha Luzaimia Rahman"" at bounding box center [627, 254] width 325 height 18
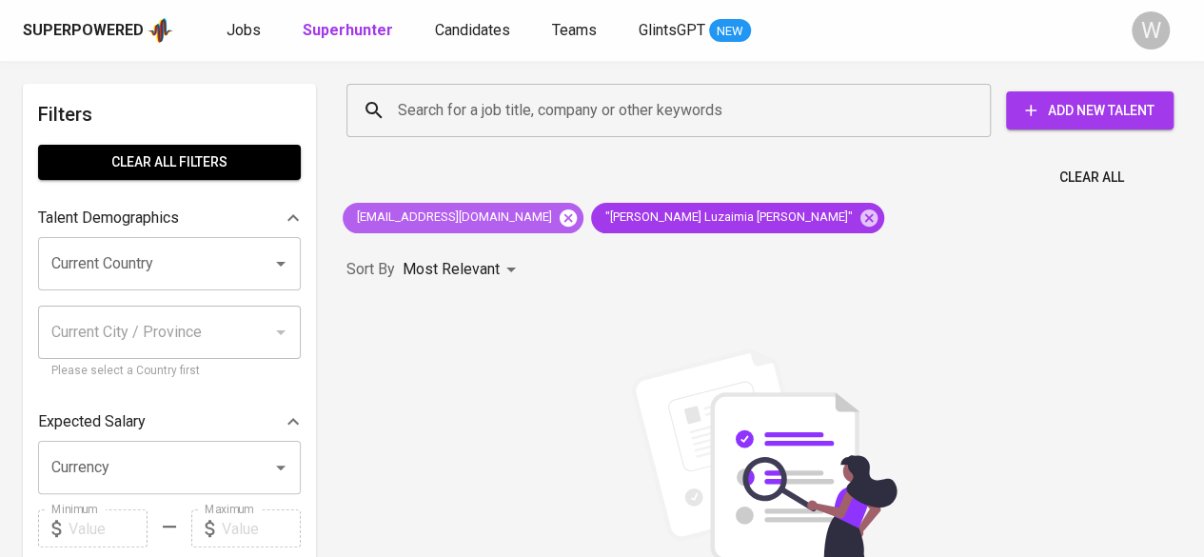
click at [560, 223] on icon at bounding box center [568, 216] width 17 height 17
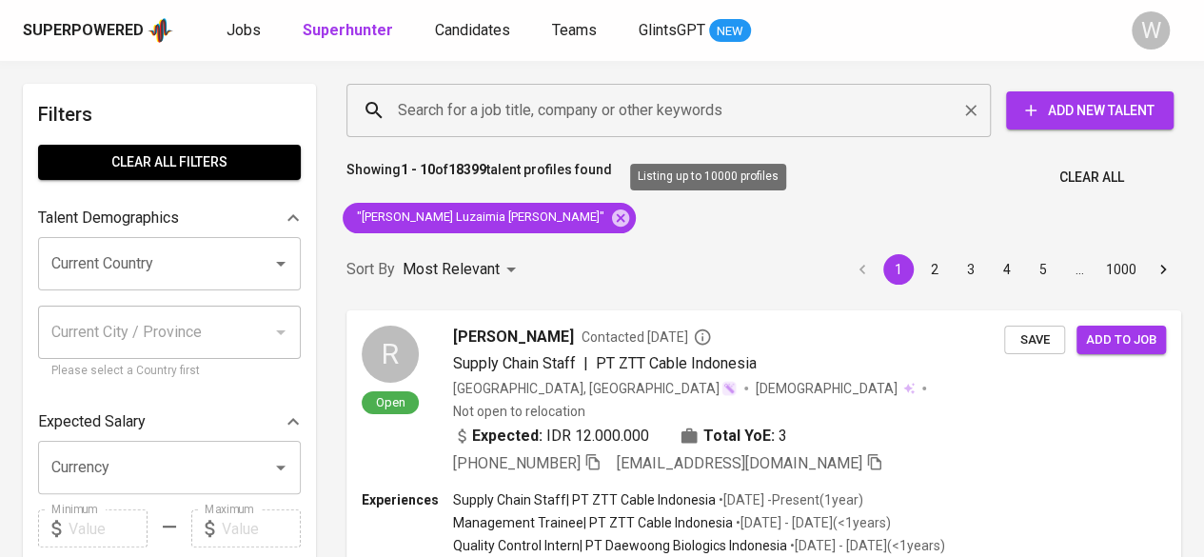
click at [527, 97] on input "Search for a job title, company or other keywords" at bounding box center [673, 110] width 561 height 36
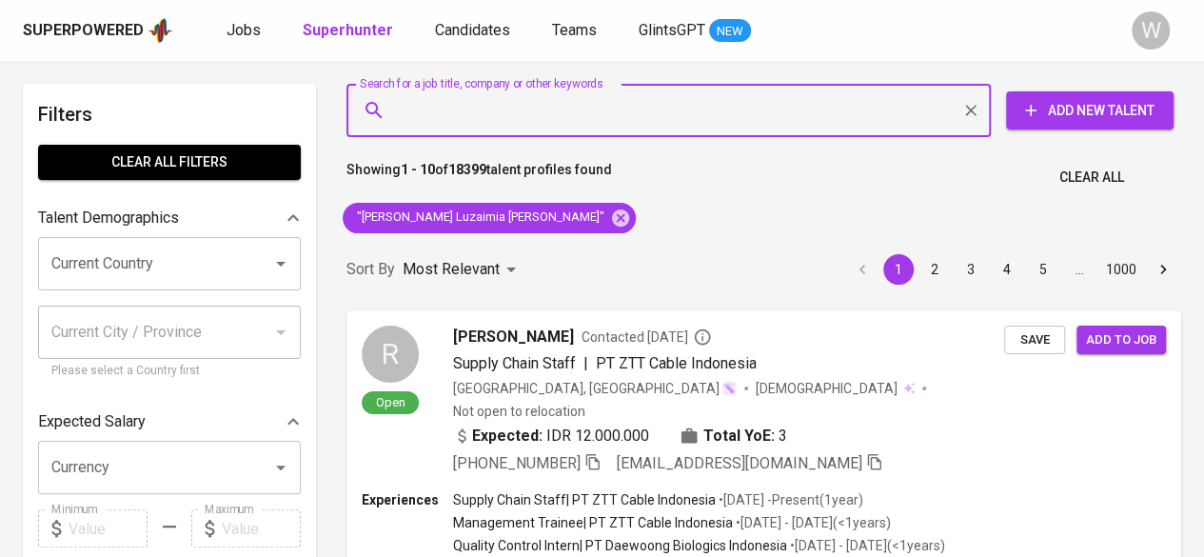
paste input "jessicaayumi12@gmail.com"
type input "jessicaayumi12@gmail.com"
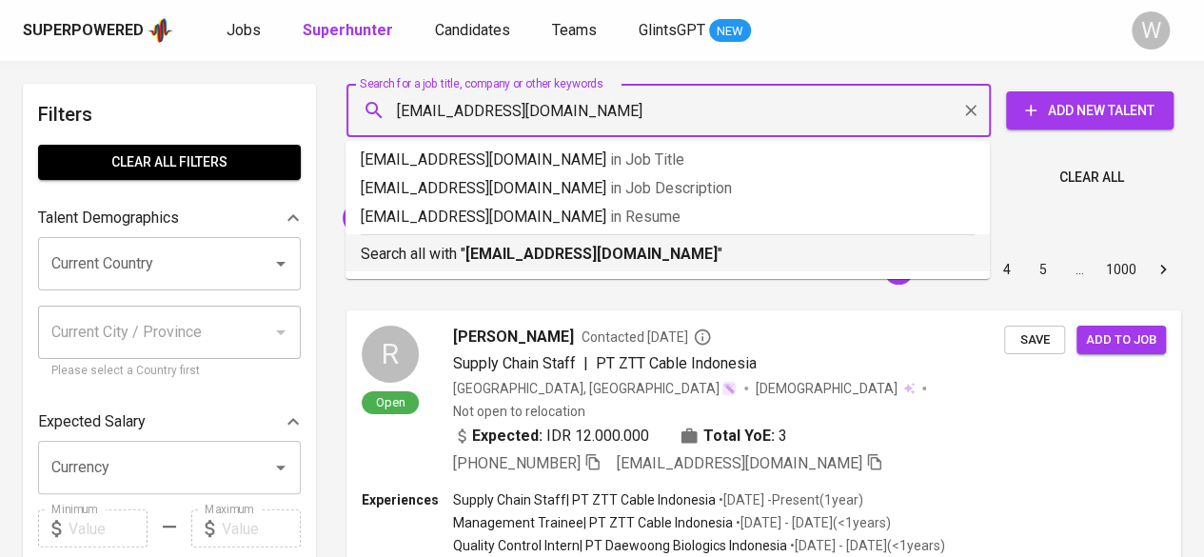
click at [529, 247] on b "jessicaayumi12@gmail.com" at bounding box center [591, 254] width 252 height 18
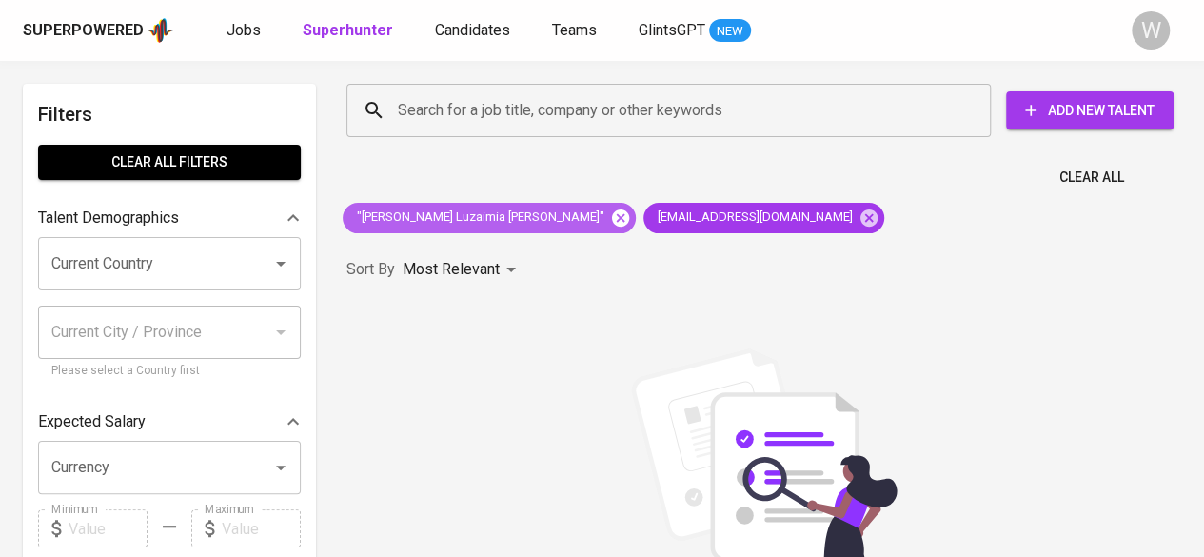
click at [612, 220] on icon at bounding box center [620, 216] width 17 height 17
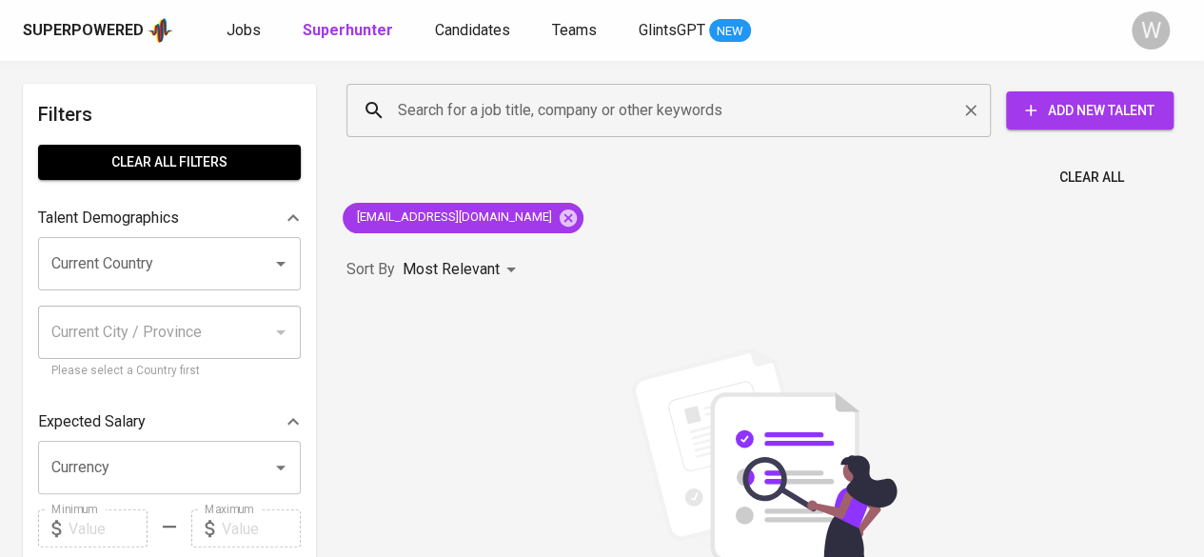
click at [657, 110] on input "Search for a job title, company or other keywords" at bounding box center [673, 110] width 561 height 36
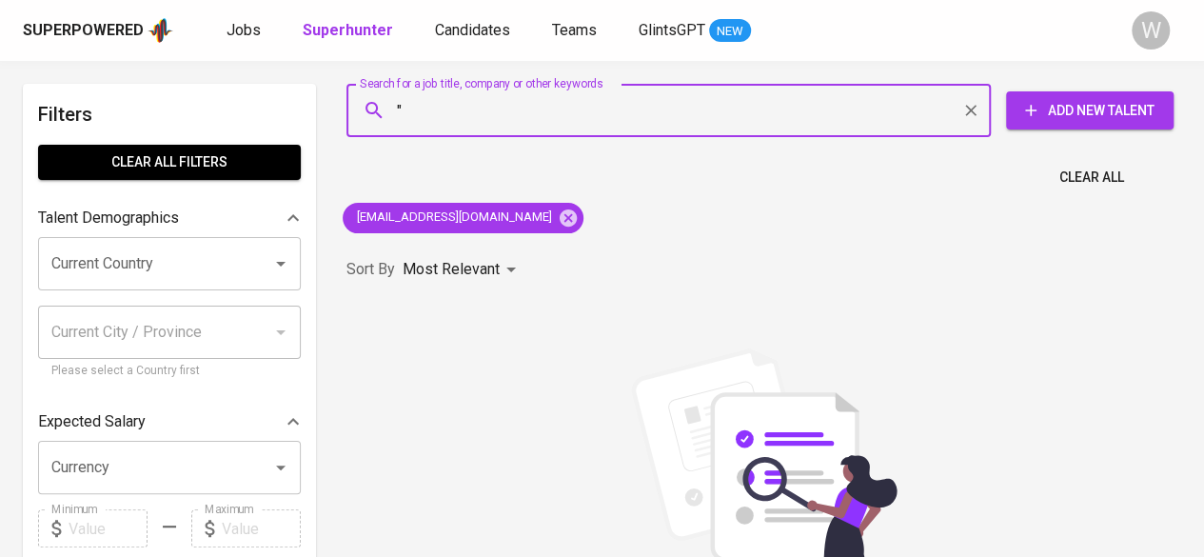
paste input "Jessica Ayumi Tri Putri Aurelie"
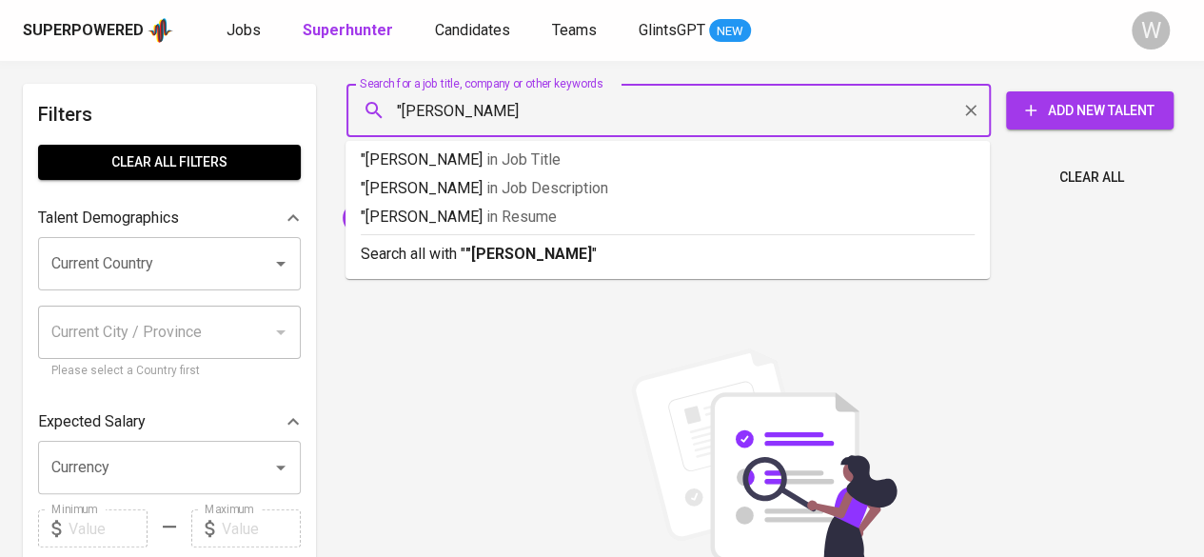
type input ""Jessica Ayumi Tri Putri Aurelie""
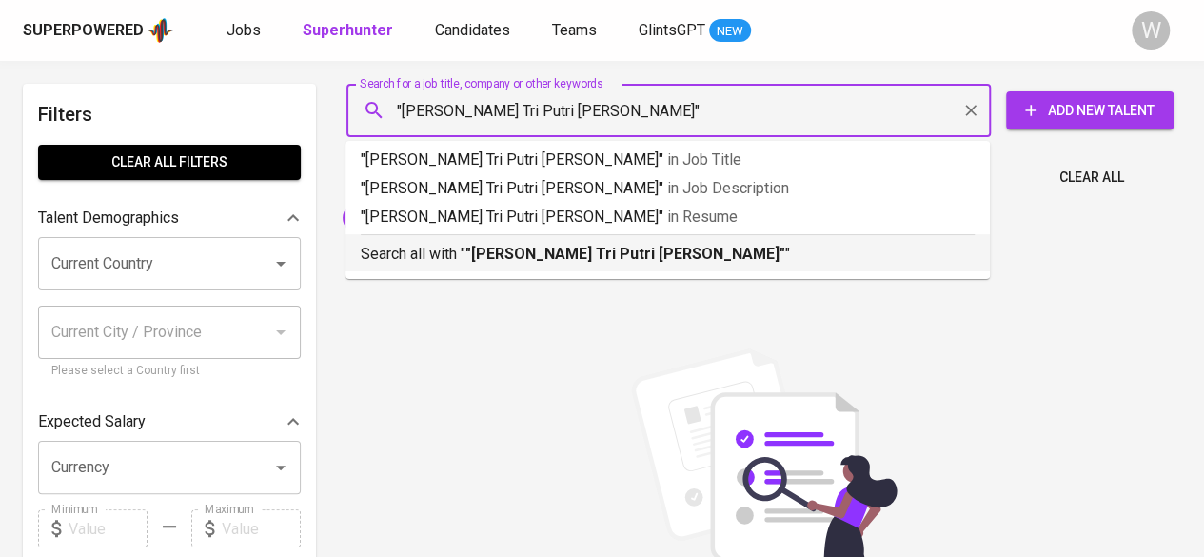
click at [658, 247] on b ""Jessica Ayumi Tri Putri Aurelie"" at bounding box center [625, 254] width 320 height 18
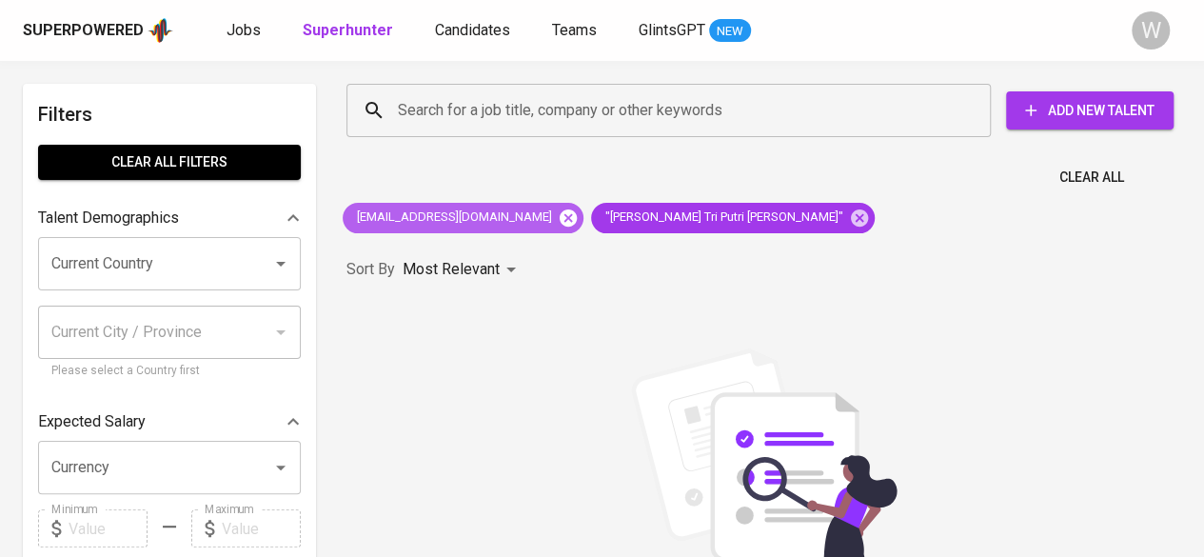
click at [560, 222] on icon at bounding box center [568, 216] width 17 height 17
